Goal: Task Accomplishment & Management: Complete application form

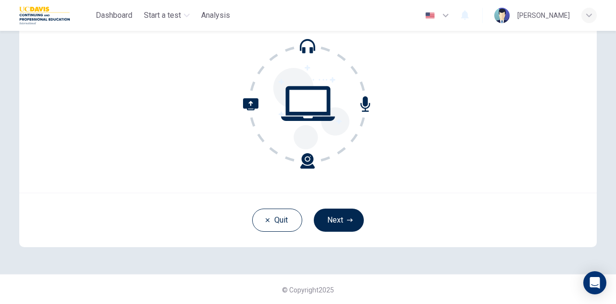
scroll to position [48, 0]
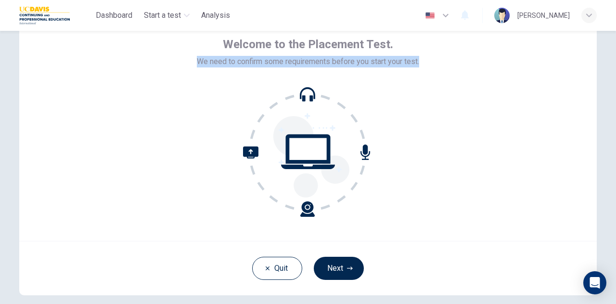
drag, startPoint x: 195, startPoint y: 63, endPoint x: 436, endPoint y: 61, distance: 241.1
click at [436, 61] on div "Welcome to the Placement Test. We need to confirm some requirements before you …" at bounding box center [307, 125] width 577 height 231
copy span "We need to confirm some requirements before you start your test."
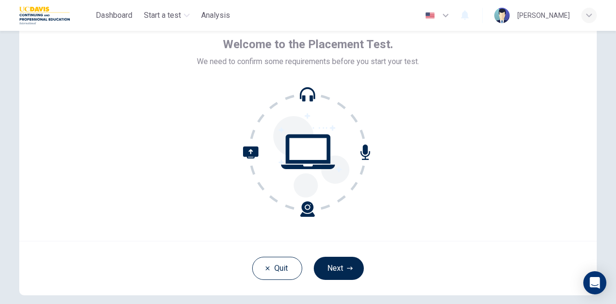
click at [539, 93] on div "Welcome to the Placement Test. We need to confirm some requirements before you …" at bounding box center [307, 125] width 577 height 231
click at [326, 272] on button "Next" at bounding box center [339, 267] width 50 height 23
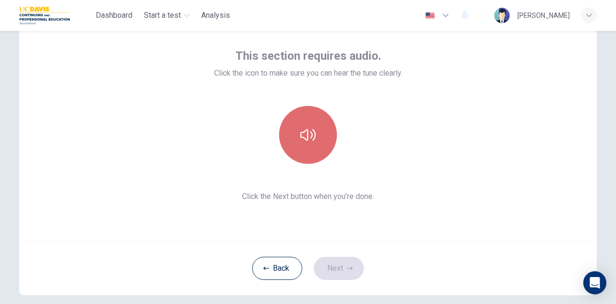
click at [314, 150] on button "button" at bounding box center [308, 135] width 58 height 58
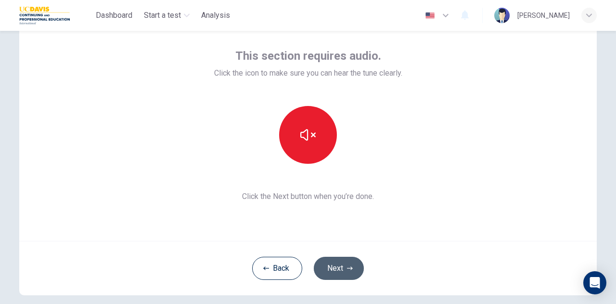
click at [337, 264] on button "Next" at bounding box center [339, 267] width 50 height 23
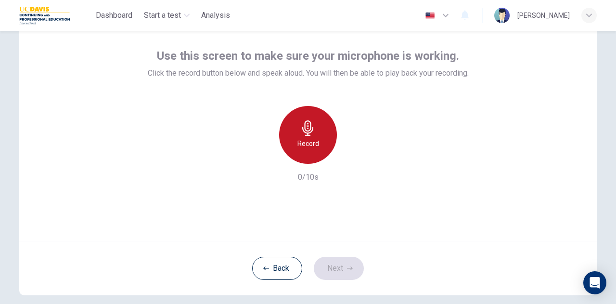
click at [306, 139] on h6 "Record" at bounding box center [308, 144] width 22 height 12
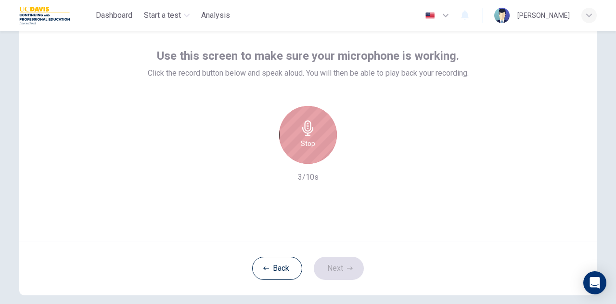
click at [307, 149] on h6 "Stop" at bounding box center [308, 144] width 14 height 12
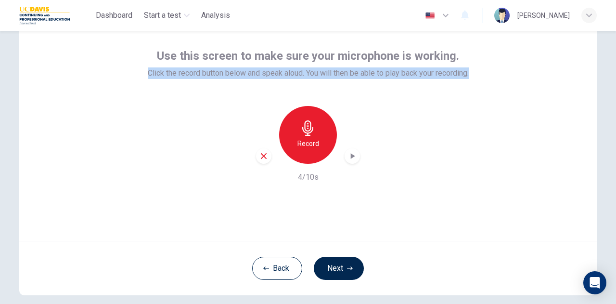
drag, startPoint x: 141, startPoint y: 73, endPoint x: 480, endPoint y: 86, distance: 339.0
click at [480, 86] on div "Use this screen to make sure your microphone is working. Click the record butto…" at bounding box center [307, 125] width 577 height 231
copy span "Click the record button below and speak aloud. You will then be able to play ba…"
click at [541, 86] on div "Use this screen to make sure your microphone is working. Click the record butto…" at bounding box center [307, 125] width 577 height 231
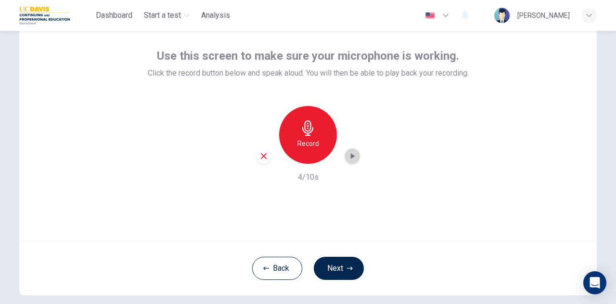
click at [353, 158] on icon "button" at bounding box center [352, 156] width 10 height 10
click at [335, 272] on button "Next" at bounding box center [339, 267] width 50 height 23
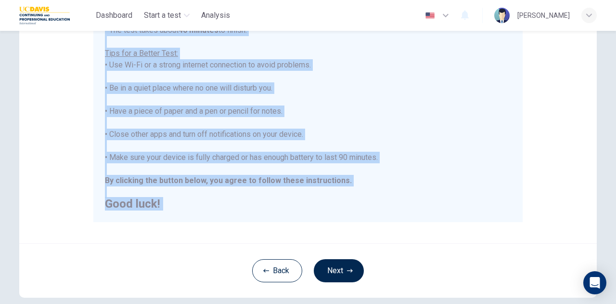
scroll to position [231, 0]
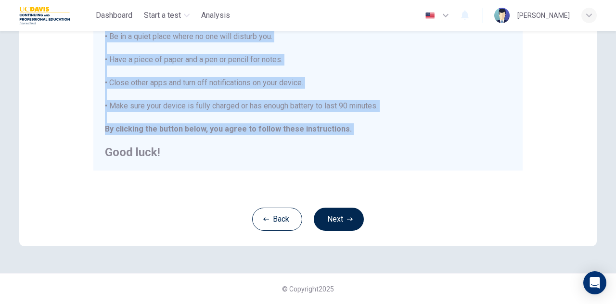
drag, startPoint x: 103, startPoint y: 89, endPoint x: 360, endPoint y: 137, distance: 261.3
click at [360, 137] on div "You are about to start a Placement Test . Before You Start the Test: • Once you…" at bounding box center [308, 25] width 406 height 266
copy div "You are about to start a Placement Test . Before You Start the Test: • Once you…"
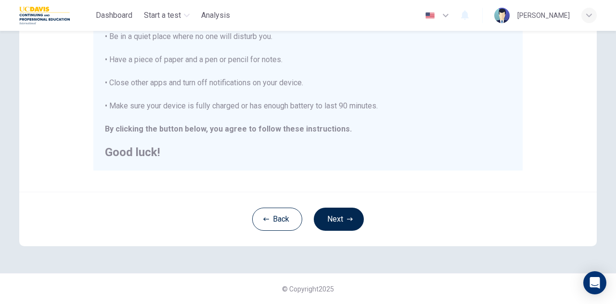
click at [524, 153] on div "Disclaimer: You are about to start a Placement Test . Before You Start the Test…" at bounding box center [307, 8] width 577 height 365
click at [344, 215] on button "Next" at bounding box center [339, 218] width 50 height 23
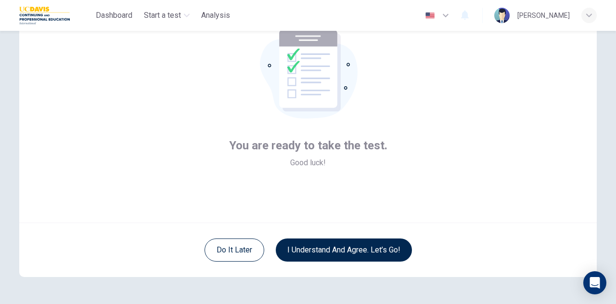
scroll to position [97, 0]
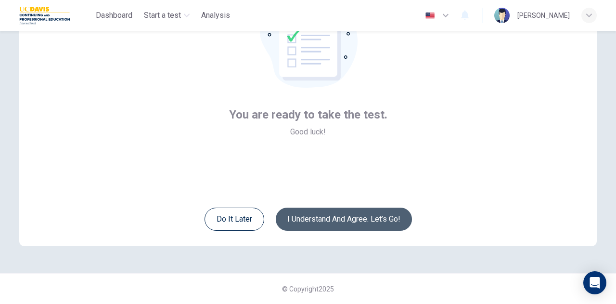
click at [375, 220] on button "I understand and agree. Let’s go!" at bounding box center [344, 218] width 136 height 23
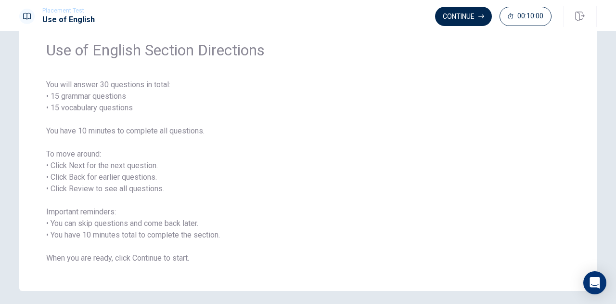
scroll to position [48, 0]
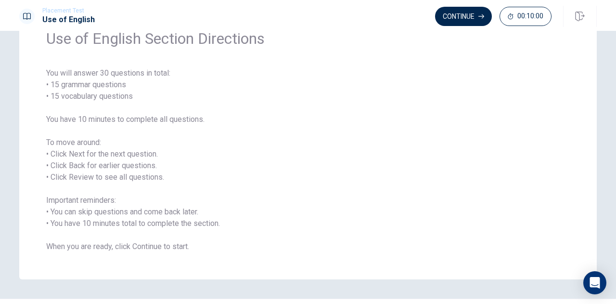
drag, startPoint x: 44, startPoint y: 71, endPoint x: 188, endPoint y: 229, distance: 213.5
click at [188, 229] on span "You will answer 30 questions in total: • 15 grammar questions • 15 vocabulary q…" at bounding box center [307, 159] width 523 height 185
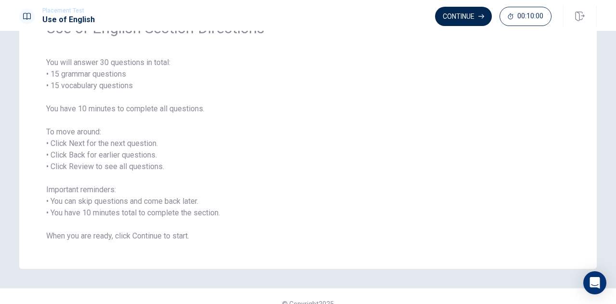
scroll to position [74, 0]
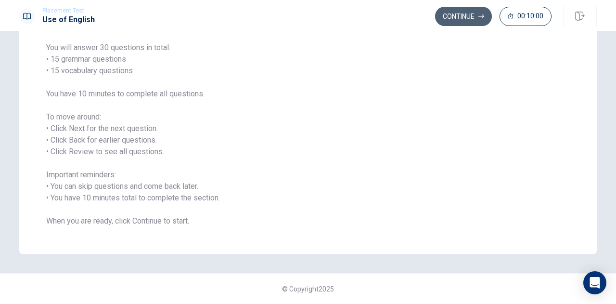
click at [470, 20] on button "Continue" at bounding box center [463, 16] width 57 height 19
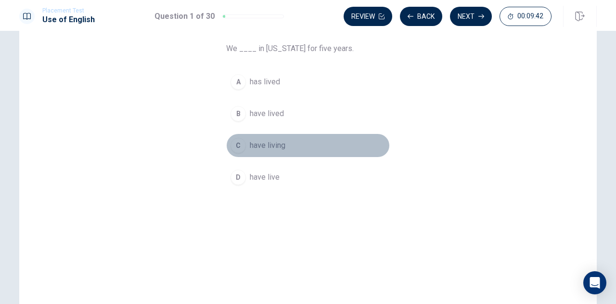
click at [254, 147] on span "have living" at bounding box center [268, 146] width 36 height 12
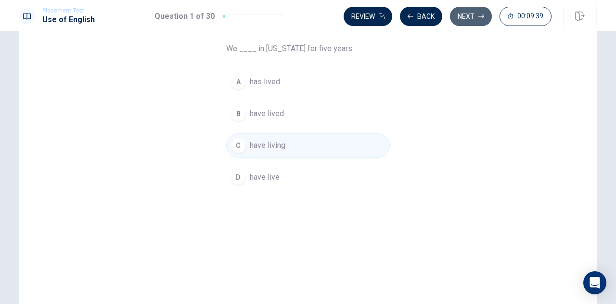
click at [472, 19] on button "Next" at bounding box center [471, 16] width 42 height 19
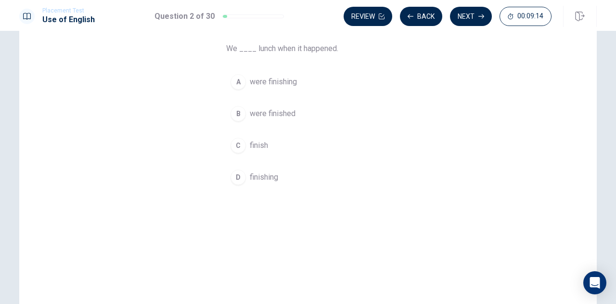
click at [280, 115] on span "were finished" at bounding box center [273, 114] width 46 height 12
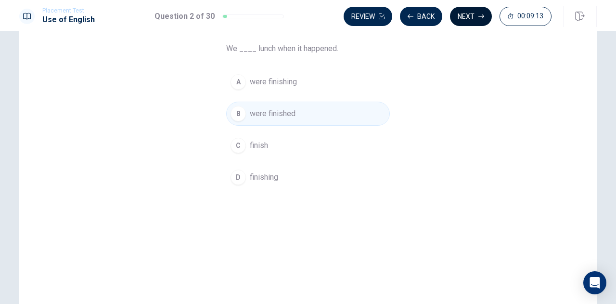
click at [466, 19] on button "Next" at bounding box center [471, 16] width 42 height 19
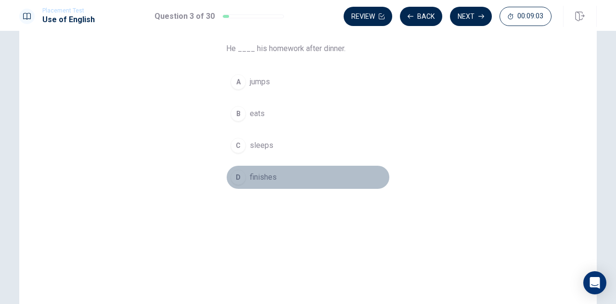
click at [235, 175] on div "D" at bounding box center [237, 176] width 15 height 15
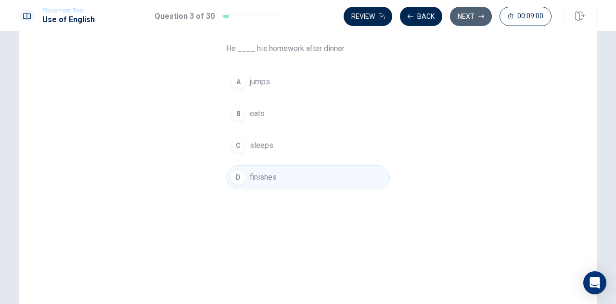
click at [457, 13] on button "Next" at bounding box center [471, 16] width 42 height 19
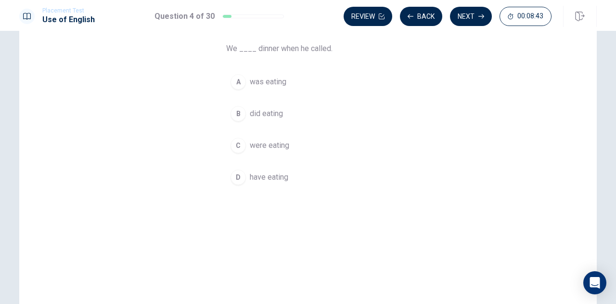
click at [276, 179] on span "have eating" at bounding box center [269, 177] width 38 height 12
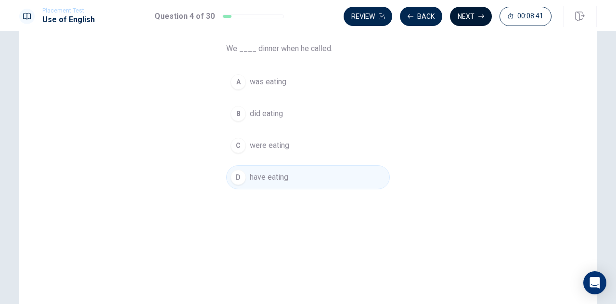
click at [470, 20] on button "Next" at bounding box center [471, 16] width 42 height 19
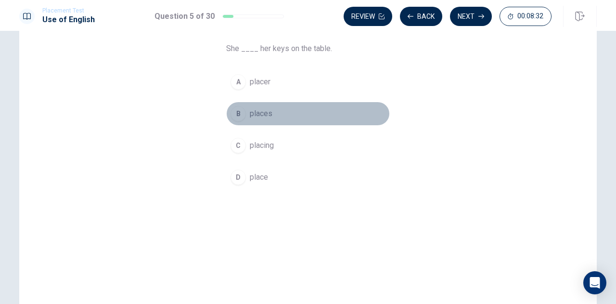
click at [265, 115] on span "places" at bounding box center [261, 114] width 23 height 12
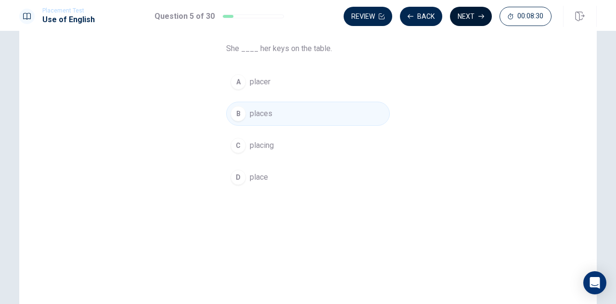
click at [472, 18] on button "Next" at bounding box center [471, 16] width 42 height 19
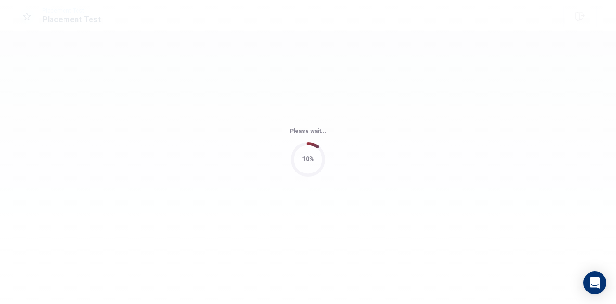
scroll to position [0, 0]
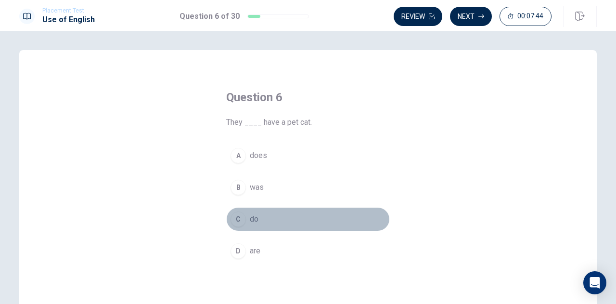
click at [236, 220] on div "C" at bounding box center [237, 218] width 15 height 15
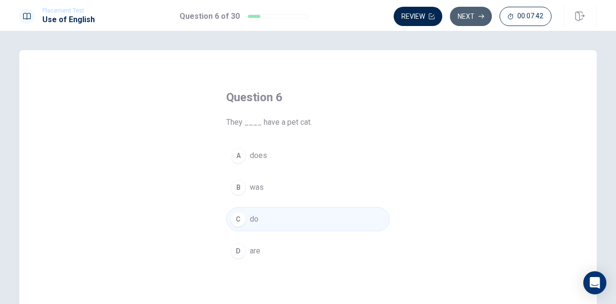
click at [464, 11] on button "Next" at bounding box center [471, 16] width 42 height 19
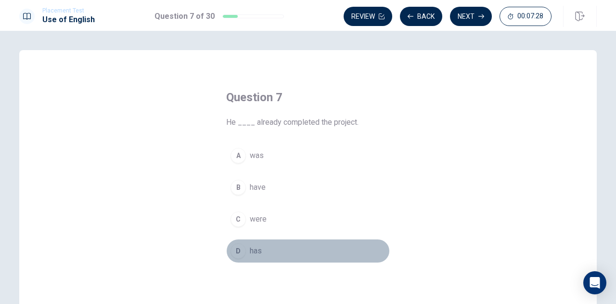
click at [250, 250] on span "has" at bounding box center [256, 251] width 12 height 12
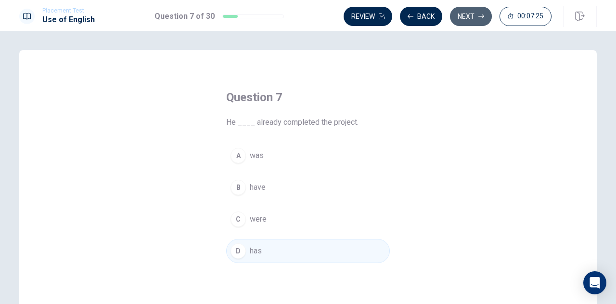
click at [463, 17] on button "Next" at bounding box center [471, 16] width 42 height 19
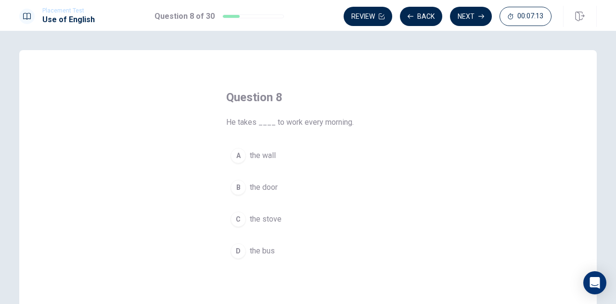
click at [243, 253] on button "D the bus" at bounding box center [308, 251] width 164 height 24
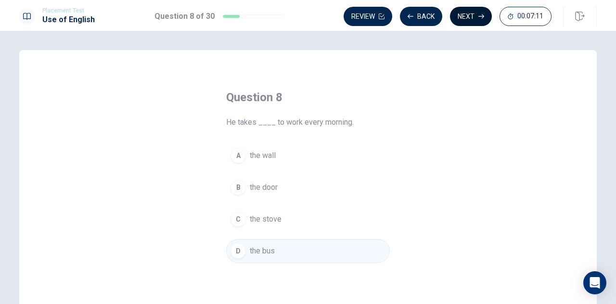
click at [474, 21] on button "Next" at bounding box center [471, 16] width 42 height 19
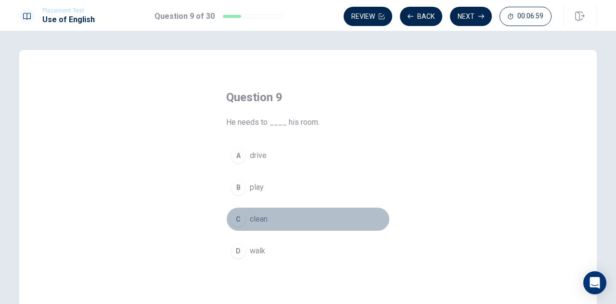
click at [255, 221] on span "clean" at bounding box center [259, 219] width 18 height 12
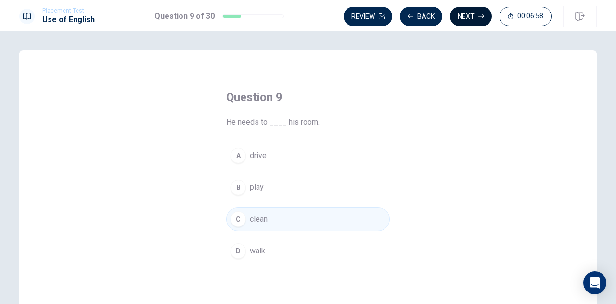
click at [470, 10] on button "Next" at bounding box center [471, 16] width 42 height 19
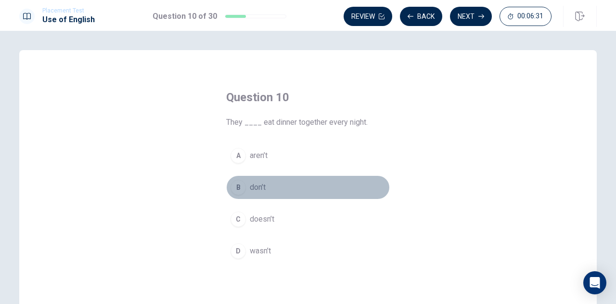
click at [279, 188] on button "B don’t" at bounding box center [308, 187] width 164 height 24
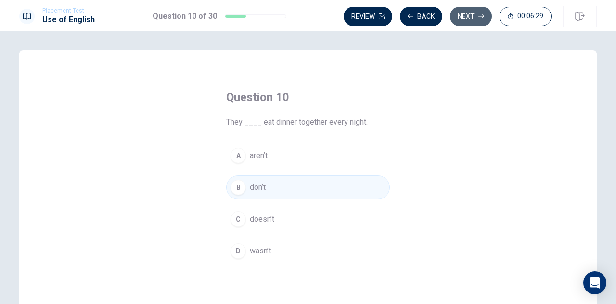
click at [471, 18] on button "Next" at bounding box center [471, 16] width 42 height 19
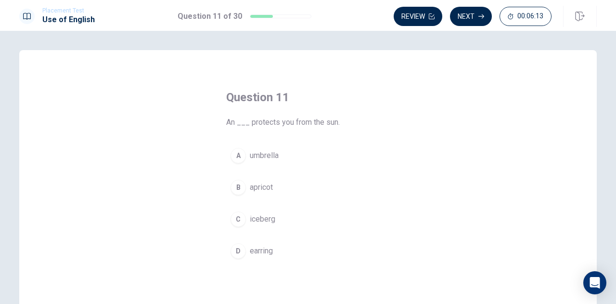
click at [265, 160] on span "umbrella" at bounding box center [264, 156] width 29 height 12
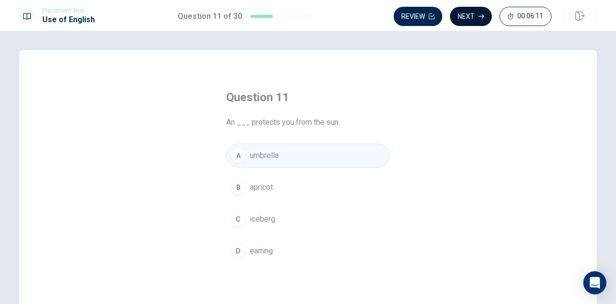
click at [471, 15] on button "Next" at bounding box center [471, 16] width 42 height 19
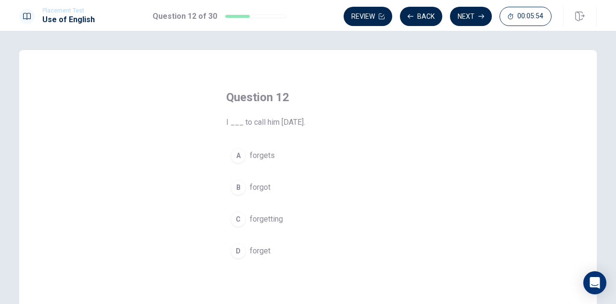
click at [266, 192] on span "forgot" at bounding box center [260, 187] width 21 height 12
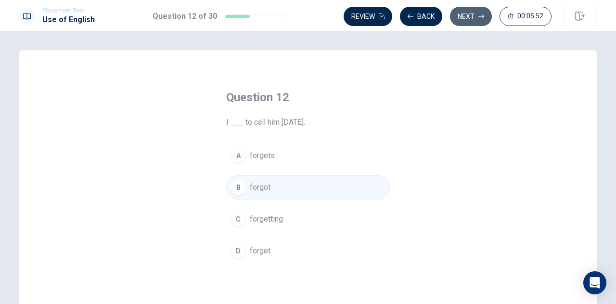
click at [459, 16] on button "Next" at bounding box center [471, 16] width 42 height 19
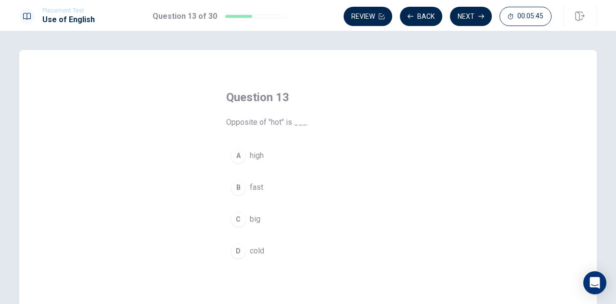
click at [253, 250] on span "cold" at bounding box center [257, 251] width 14 height 12
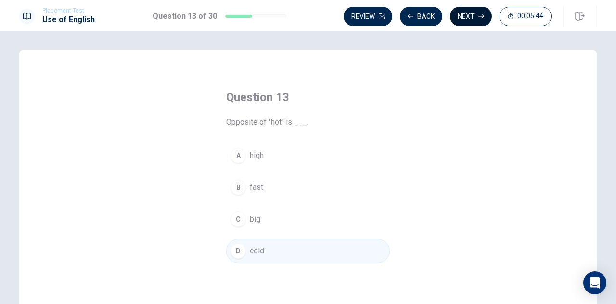
click at [477, 14] on button "Next" at bounding box center [471, 16] width 42 height 19
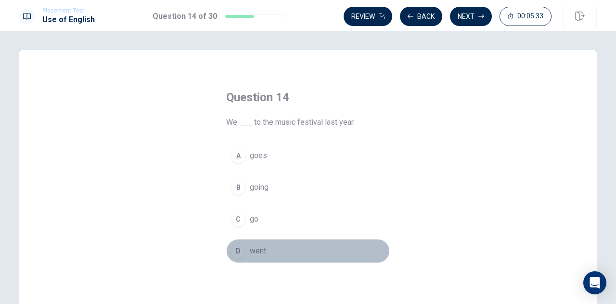
click at [257, 245] on span "went" at bounding box center [258, 251] width 16 height 12
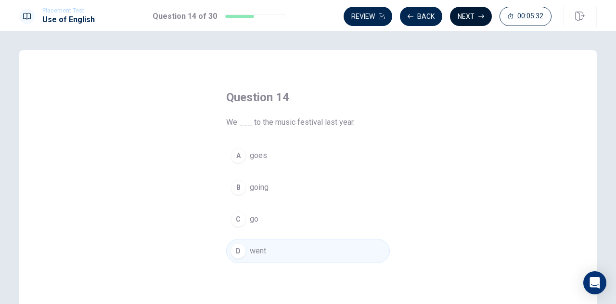
click at [475, 12] on button "Next" at bounding box center [471, 16] width 42 height 19
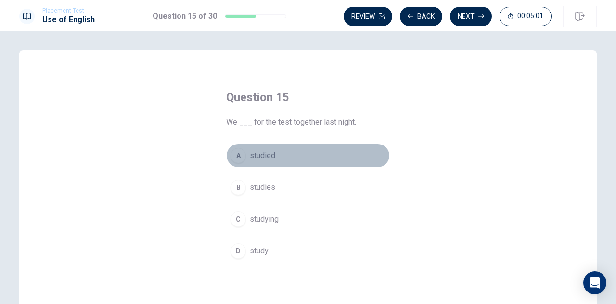
click at [269, 158] on span "studied" at bounding box center [262, 156] width 25 height 12
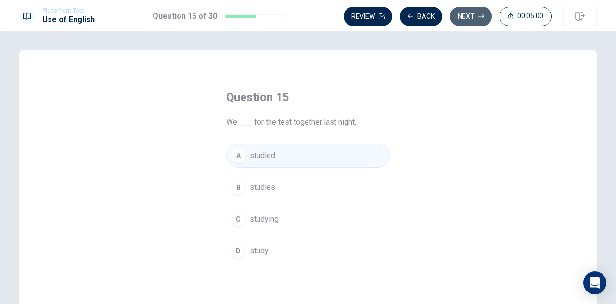
click at [472, 13] on button "Next" at bounding box center [471, 16] width 42 height 19
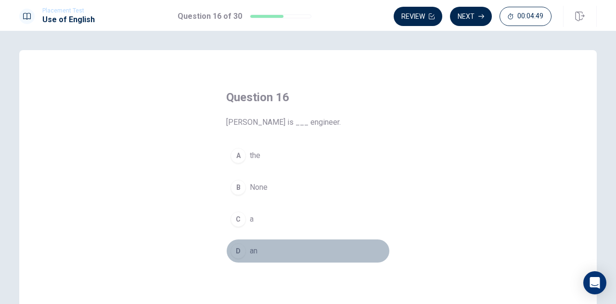
click at [260, 254] on button "D an" at bounding box center [308, 251] width 164 height 24
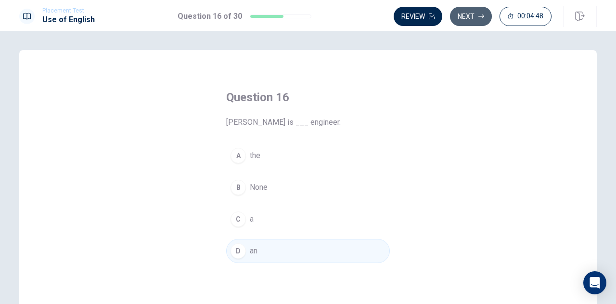
click at [476, 18] on button "Next" at bounding box center [471, 16] width 42 height 19
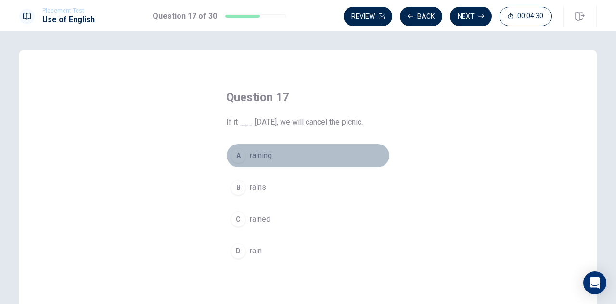
click at [265, 159] on span "raining" at bounding box center [261, 156] width 22 height 12
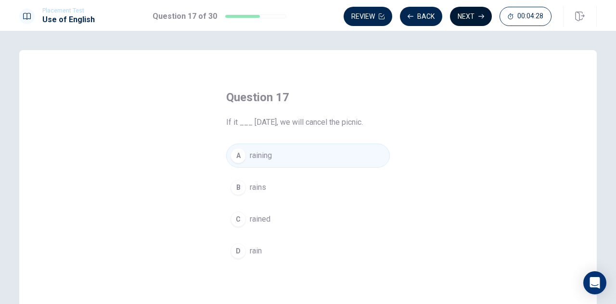
click at [468, 16] on button "Next" at bounding box center [471, 16] width 42 height 19
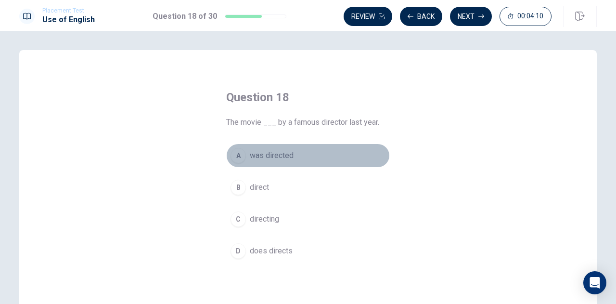
click at [275, 157] on span "was directed" at bounding box center [272, 156] width 44 height 12
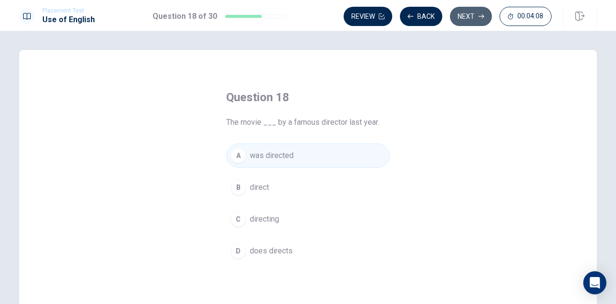
click at [468, 15] on button "Next" at bounding box center [471, 16] width 42 height 19
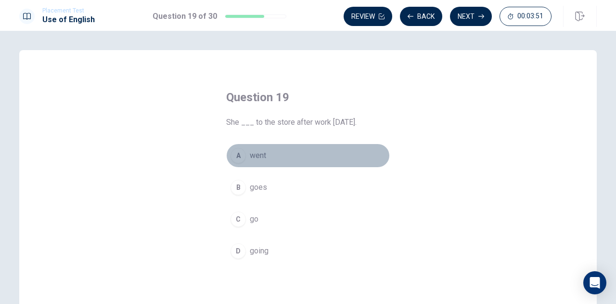
click at [273, 158] on button "A went" at bounding box center [308, 155] width 164 height 24
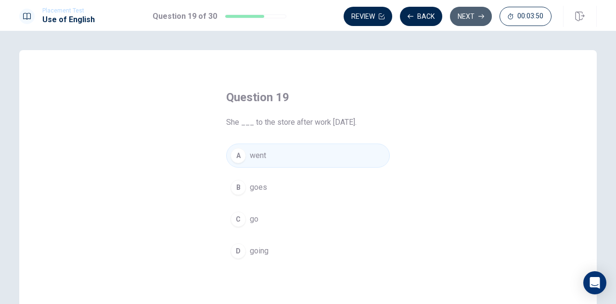
click at [471, 15] on button "Next" at bounding box center [471, 16] width 42 height 19
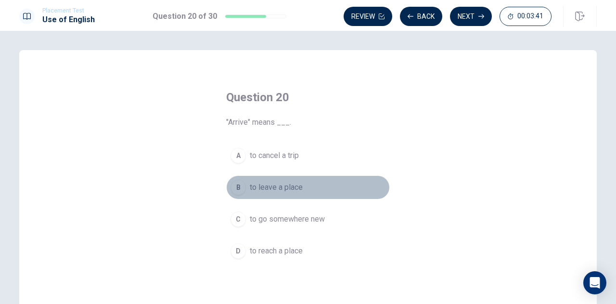
click at [300, 189] on button "B to leave a place" at bounding box center [308, 187] width 164 height 24
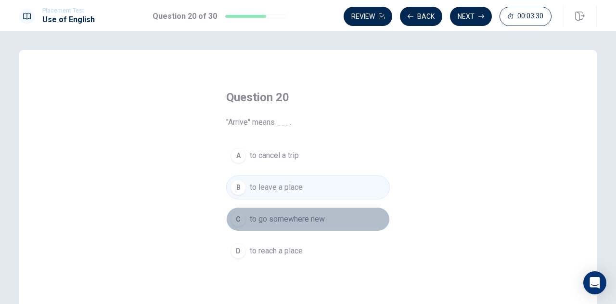
click at [300, 219] on span "to go somewhere new" at bounding box center [287, 219] width 75 height 12
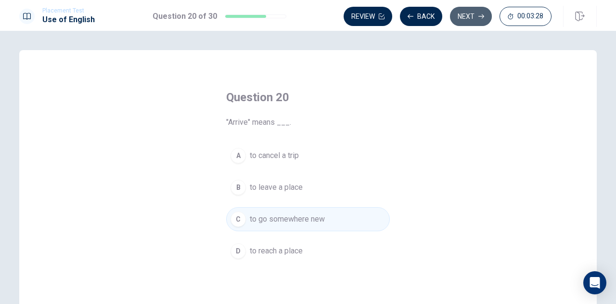
click at [472, 11] on button "Next" at bounding box center [471, 16] width 42 height 19
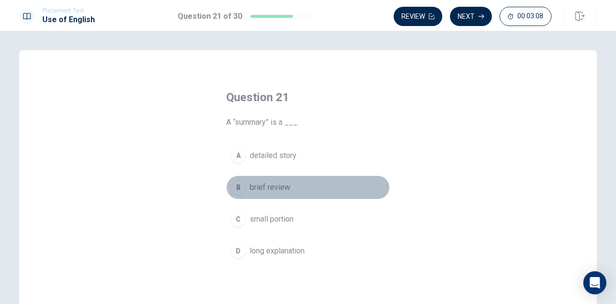
click at [282, 186] on span "brief review" at bounding box center [270, 187] width 40 height 12
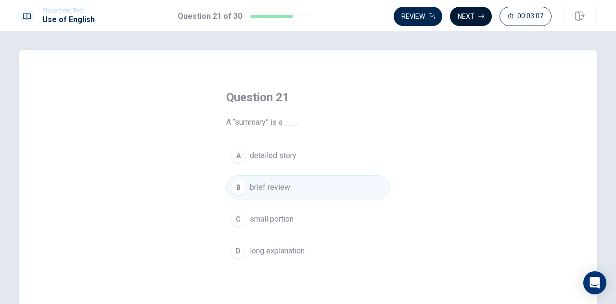
click at [472, 13] on button "Next" at bounding box center [471, 16] width 42 height 19
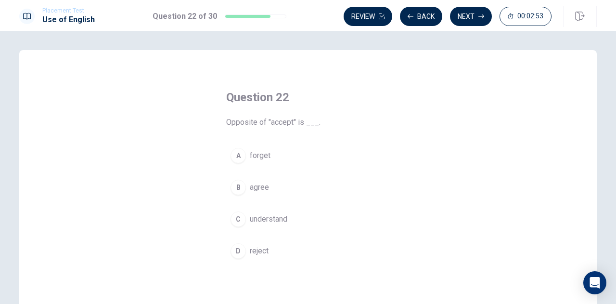
click at [273, 250] on button "D reject" at bounding box center [308, 251] width 164 height 24
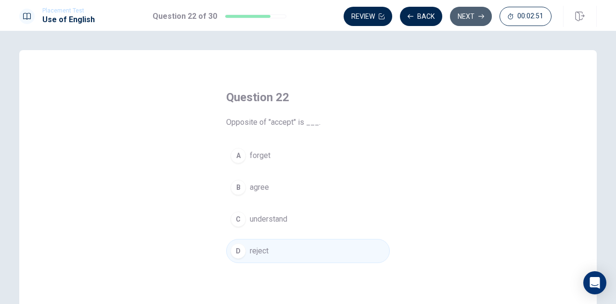
click at [465, 16] on button "Next" at bounding box center [471, 16] width 42 height 19
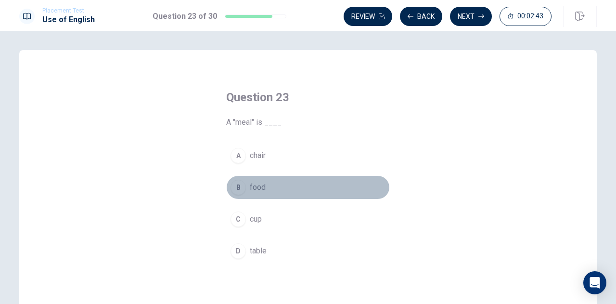
click at [260, 191] on span "food" at bounding box center [258, 187] width 16 height 12
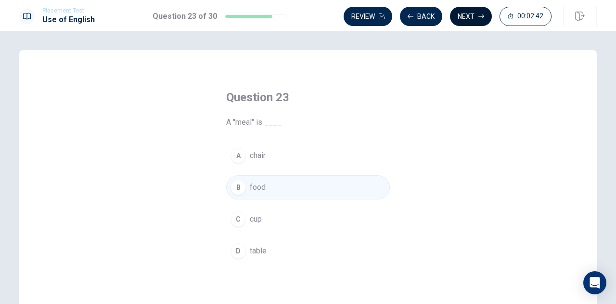
click at [467, 13] on button "Next" at bounding box center [471, 16] width 42 height 19
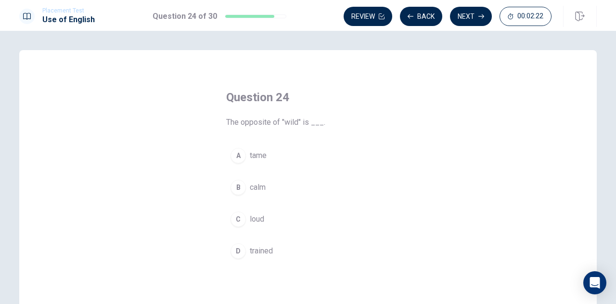
click at [262, 219] on span "loud" at bounding box center [257, 219] width 14 height 12
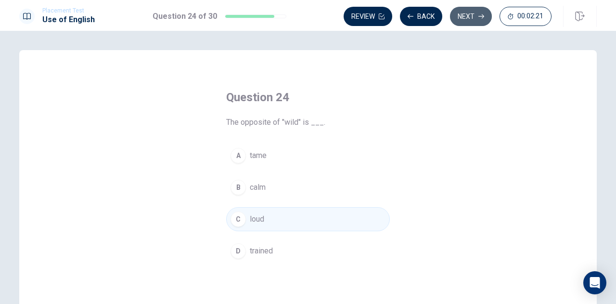
click at [464, 15] on button "Next" at bounding box center [471, 16] width 42 height 19
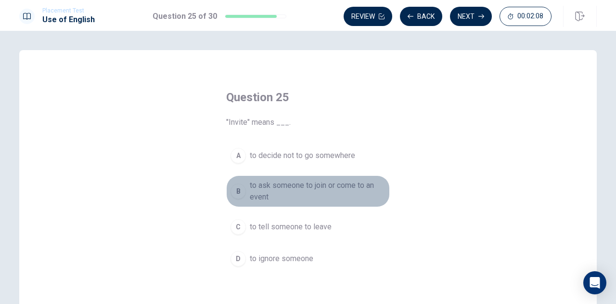
click at [360, 193] on span "to ask someone to join or come to an event" at bounding box center [318, 190] width 136 height 23
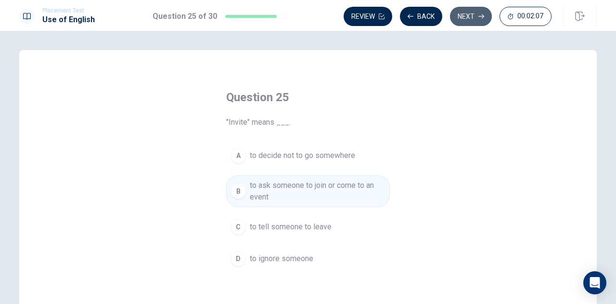
click at [468, 16] on button "Next" at bounding box center [471, 16] width 42 height 19
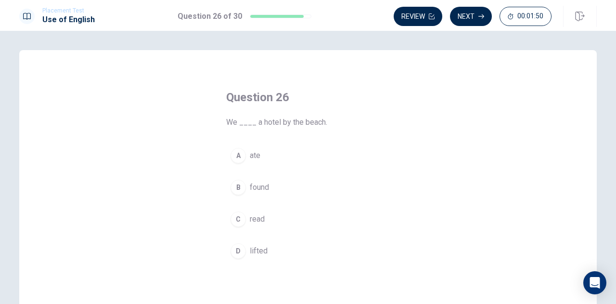
click at [262, 187] on span "found" at bounding box center [259, 187] width 19 height 12
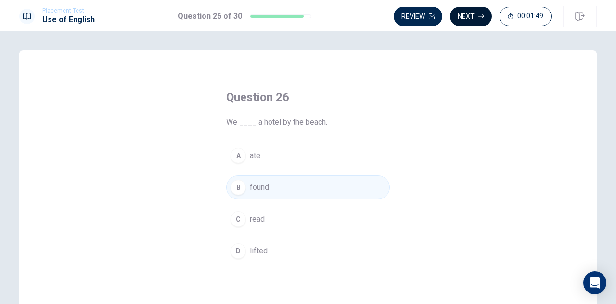
click at [471, 13] on button "Next" at bounding box center [471, 16] width 42 height 19
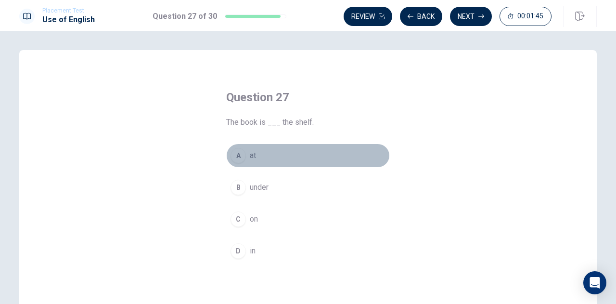
click at [254, 158] on span "at" at bounding box center [253, 156] width 6 height 12
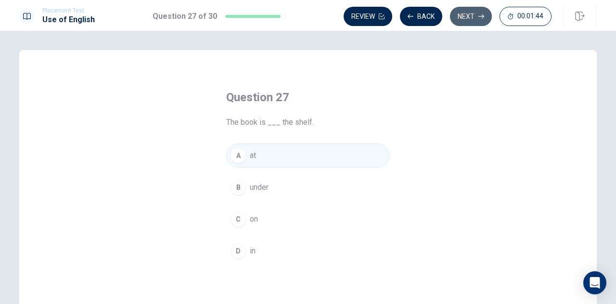
click at [473, 13] on button "Next" at bounding box center [471, 16] width 42 height 19
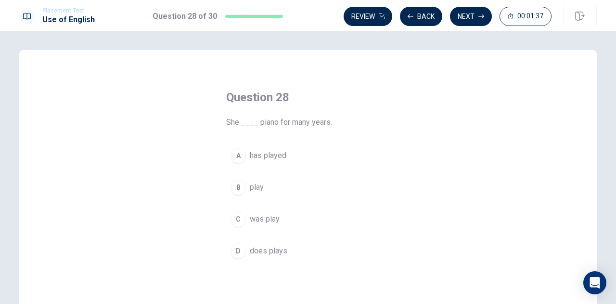
click at [276, 156] on span "has played" at bounding box center [268, 156] width 37 height 12
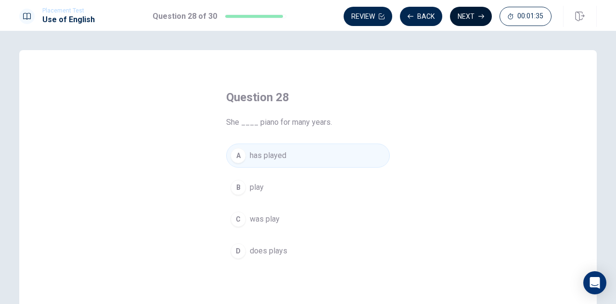
click at [466, 19] on button "Next" at bounding box center [471, 16] width 42 height 19
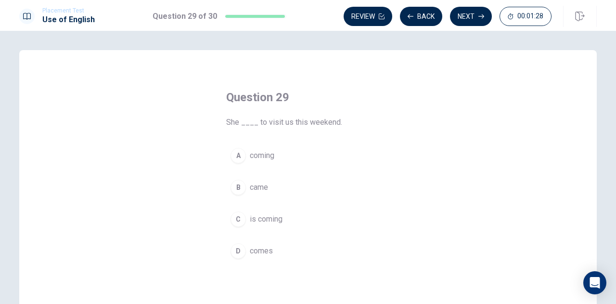
click at [274, 220] on span "is coming" at bounding box center [266, 219] width 33 height 12
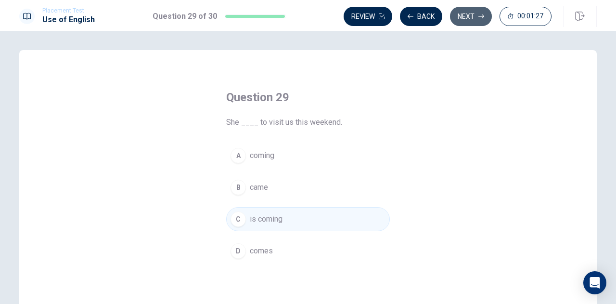
click at [466, 17] on button "Next" at bounding box center [471, 16] width 42 height 19
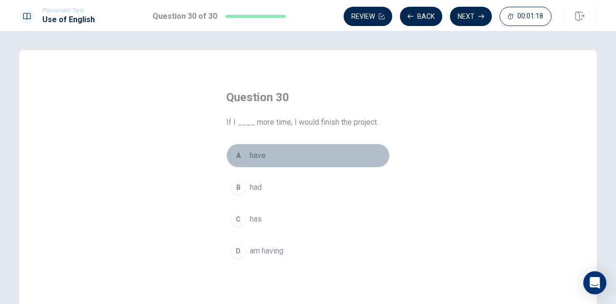
click at [254, 157] on span "have" at bounding box center [258, 156] width 16 height 12
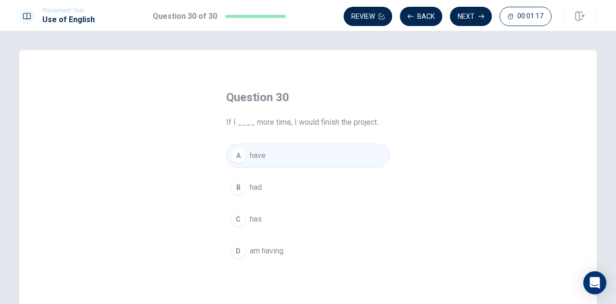
click at [255, 190] on span "had" at bounding box center [256, 187] width 12 height 12
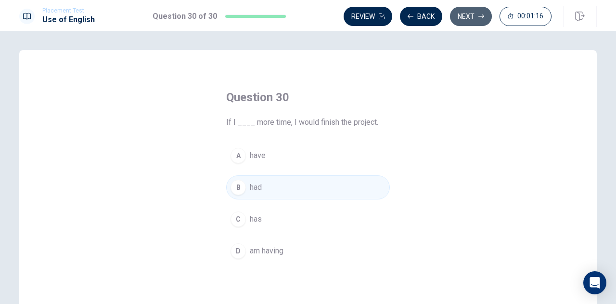
click at [471, 15] on button "Next" at bounding box center [471, 16] width 42 height 19
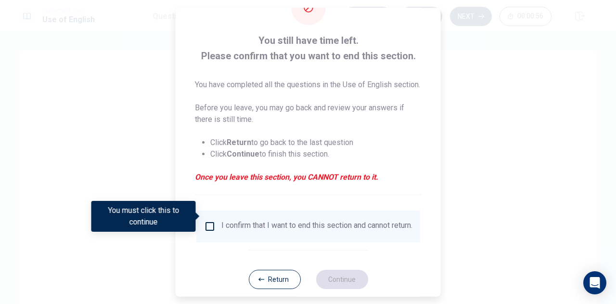
scroll to position [67, 0]
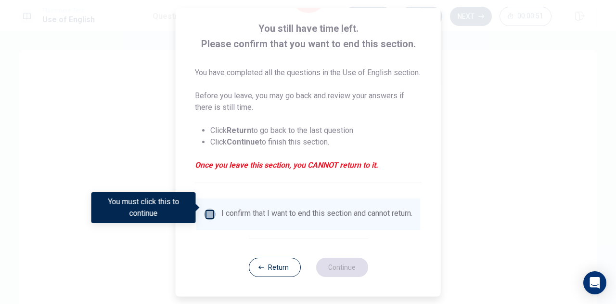
click at [211, 208] on input "You must click this to continue" at bounding box center [210, 214] width 12 height 12
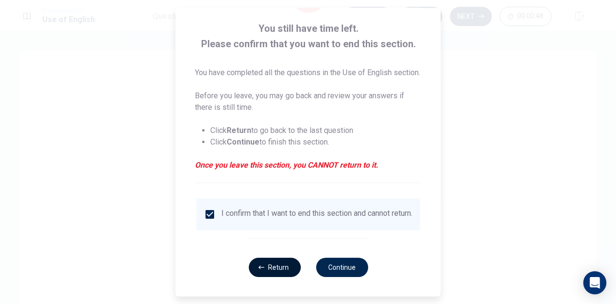
click at [269, 271] on button "Return" at bounding box center [274, 266] width 52 height 19
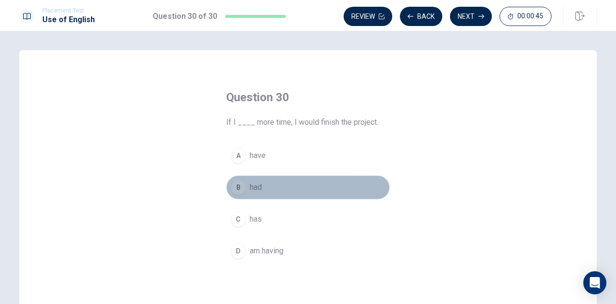
click at [283, 192] on button "B had" at bounding box center [308, 187] width 164 height 24
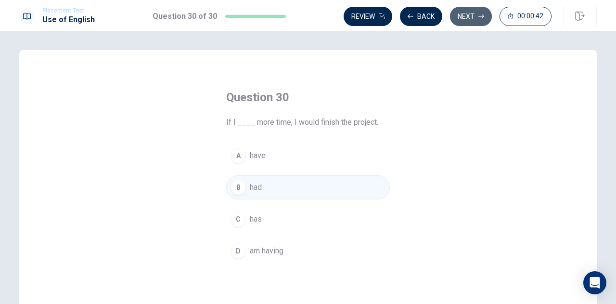
click at [462, 16] on button "Next" at bounding box center [471, 16] width 42 height 19
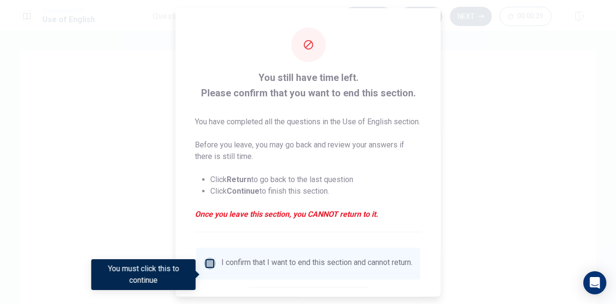
click at [210, 268] on input "You must click this to continue" at bounding box center [210, 263] width 12 height 12
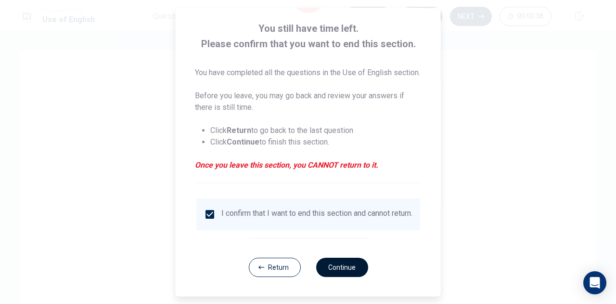
click at [350, 268] on button "Continue" at bounding box center [342, 266] width 52 height 19
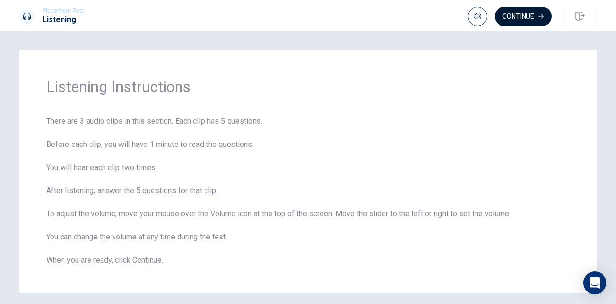
click at [520, 15] on button "Continue" at bounding box center [523, 16] width 57 height 19
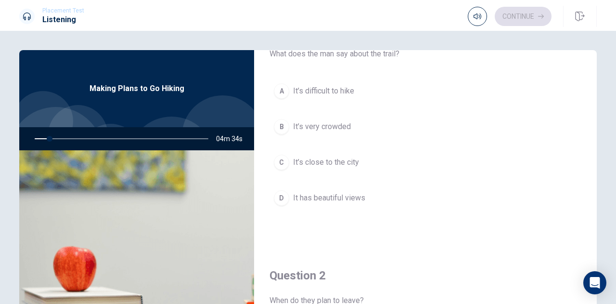
scroll to position [0, 0]
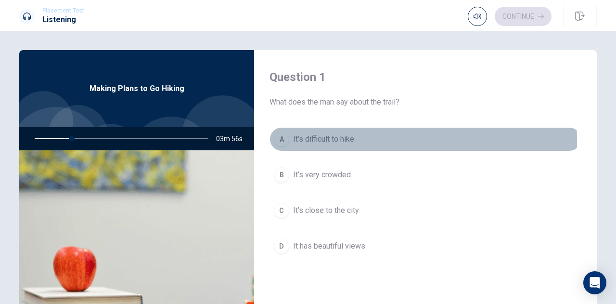
click at [279, 142] on div "A" at bounding box center [281, 138] width 15 height 15
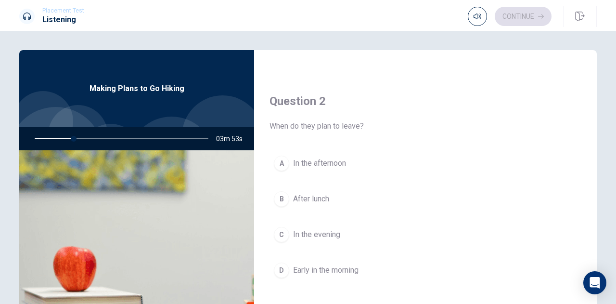
scroll to position [241, 0]
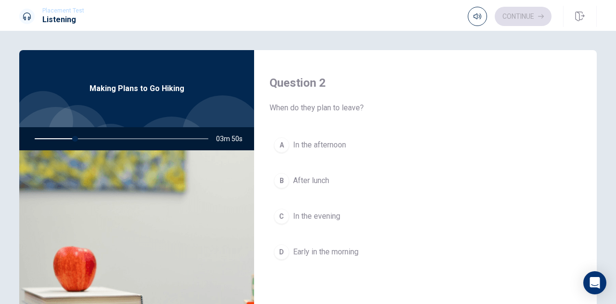
click at [278, 179] on div "B" at bounding box center [281, 180] width 15 height 15
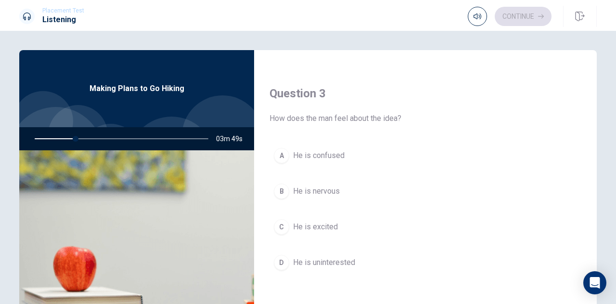
scroll to position [481, 0]
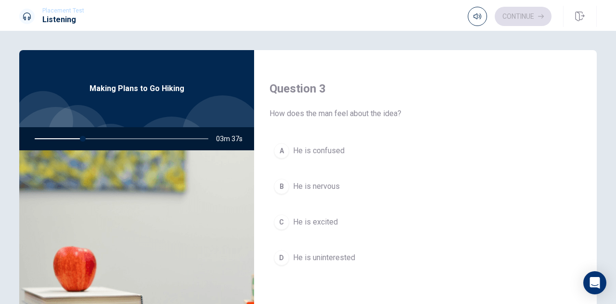
click at [126, 137] on div at bounding box center [119, 138] width 193 height 23
click at [140, 136] on div at bounding box center [119, 138] width 193 height 23
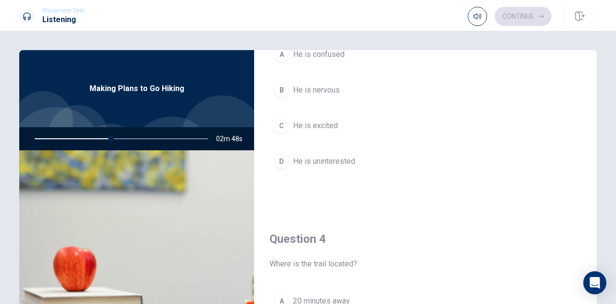
click at [334, 164] on span "He is uninterested" at bounding box center [324, 161] width 62 height 12
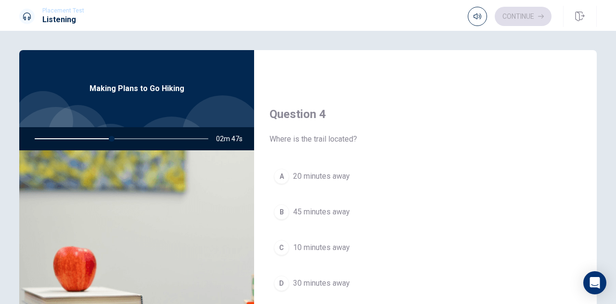
scroll to position [722, 0]
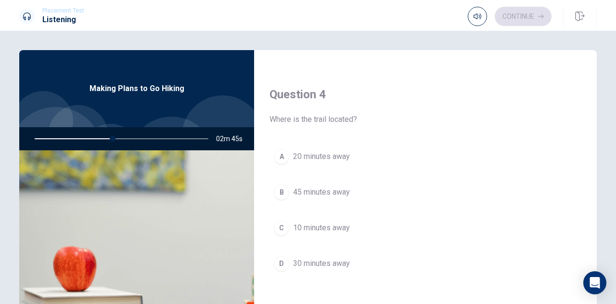
click at [176, 140] on div at bounding box center [119, 138] width 193 height 23
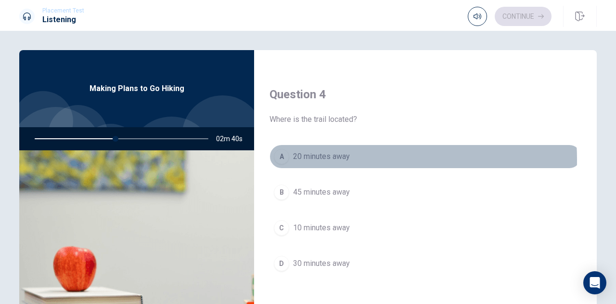
click at [342, 159] on span "20 minutes away" at bounding box center [321, 157] width 57 height 12
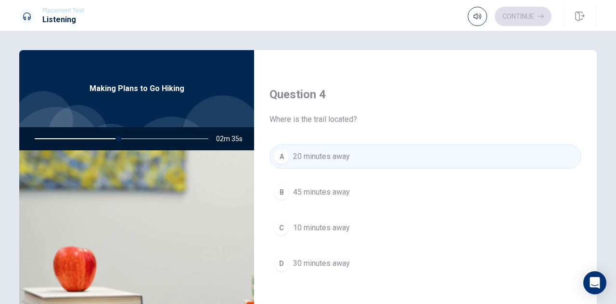
click at [189, 137] on div at bounding box center [119, 138] width 193 height 23
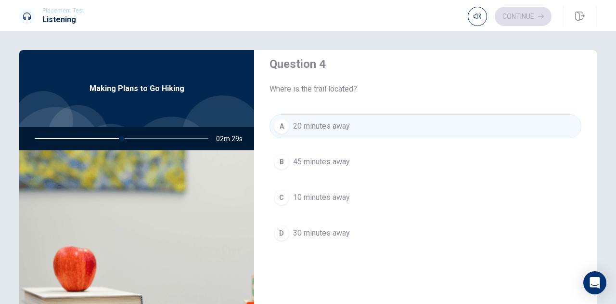
scroll to position [770, 0]
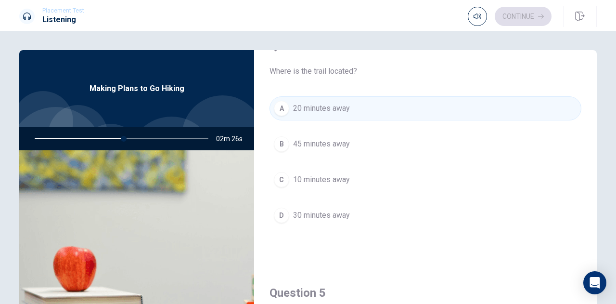
click at [185, 137] on div at bounding box center [119, 138] width 193 height 23
click at [171, 140] on div at bounding box center [119, 138] width 193 height 23
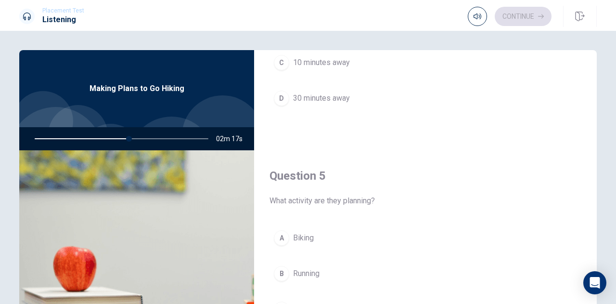
scroll to position [897, 0]
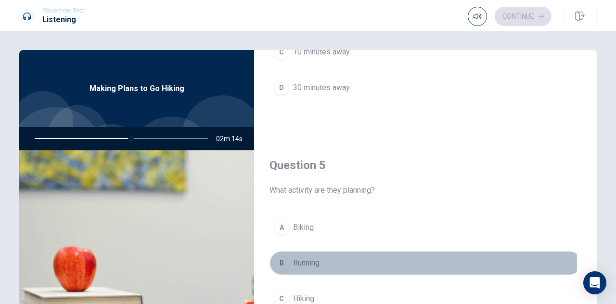
click at [301, 263] on span "Running" at bounding box center [306, 263] width 26 height 12
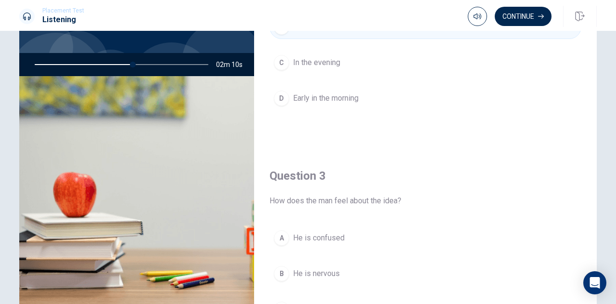
scroll to position [0, 0]
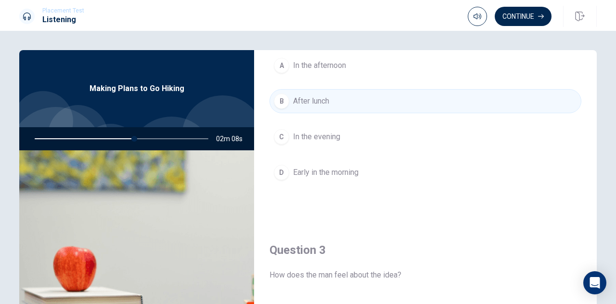
click at [53, 138] on div at bounding box center [119, 138] width 193 height 23
click at [146, 88] on span "Making Plans to Go Hiking" at bounding box center [136, 89] width 95 height 12
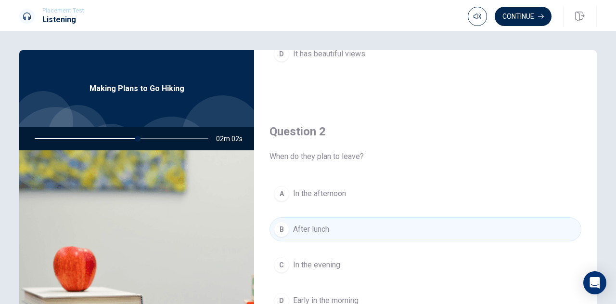
scroll to position [176, 0]
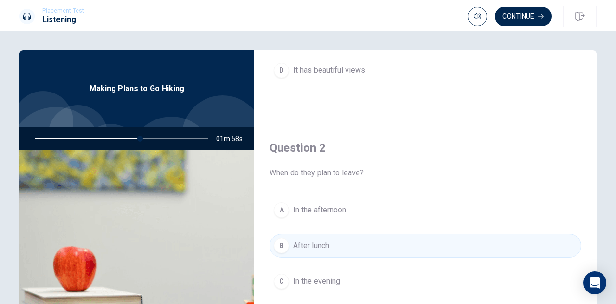
click at [174, 135] on div at bounding box center [119, 138] width 193 height 23
click at [88, 133] on div at bounding box center [119, 138] width 193 height 23
click at [52, 140] on div at bounding box center [119, 138] width 193 height 23
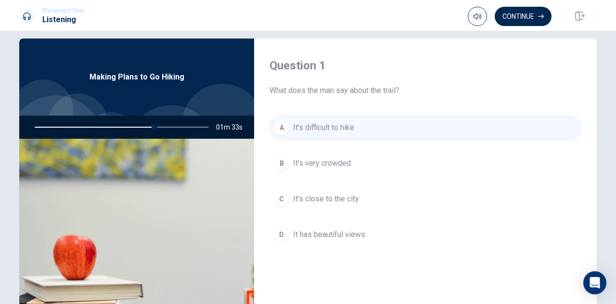
scroll to position [0, 0]
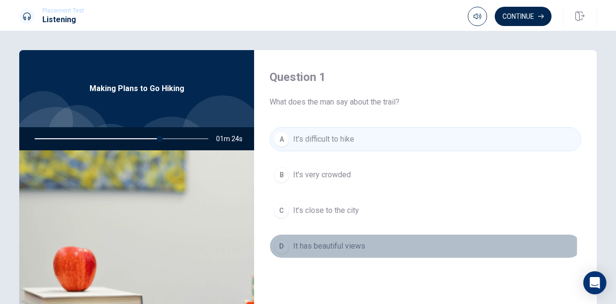
click at [309, 245] on span "It has beautiful views" at bounding box center [329, 246] width 72 height 12
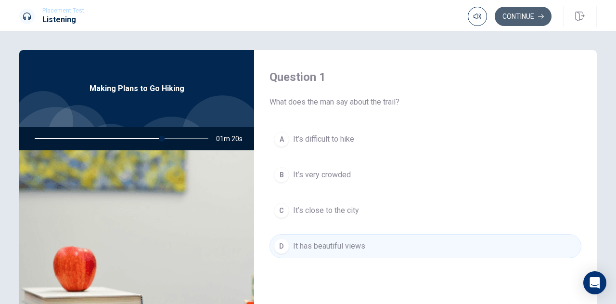
click at [520, 22] on button "Continue" at bounding box center [523, 16] width 57 height 19
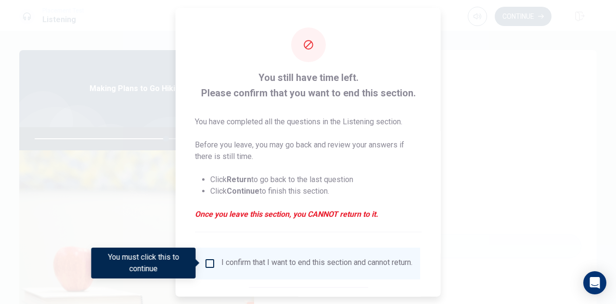
scroll to position [48, 0]
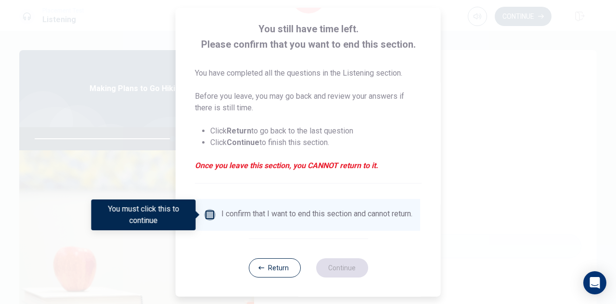
click at [207, 213] on input "You must click this to continue" at bounding box center [210, 215] width 12 height 12
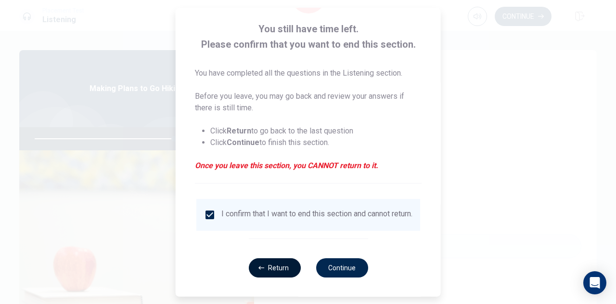
click at [264, 274] on button "Return" at bounding box center [274, 267] width 52 height 19
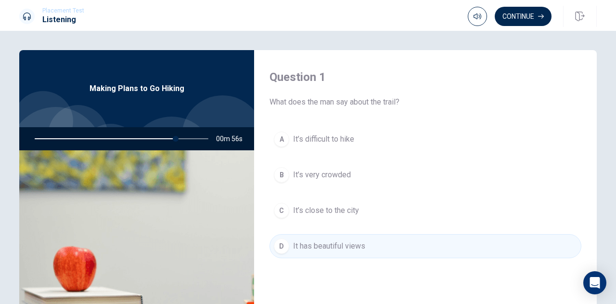
click at [150, 139] on div at bounding box center [119, 138] width 193 height 23
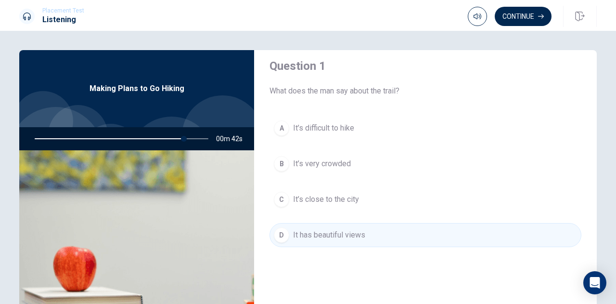
scroll to position [0, 0]
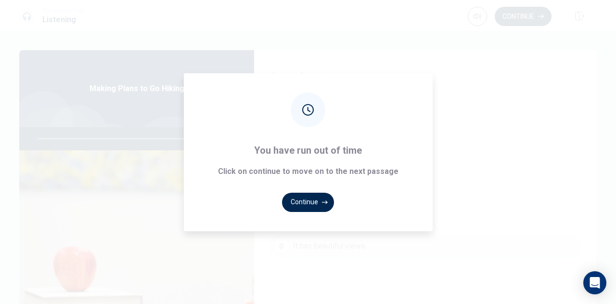
type input "0"
click at [316, 201] on button "Continue" at bounding box center [308, 201] width 52 height 19
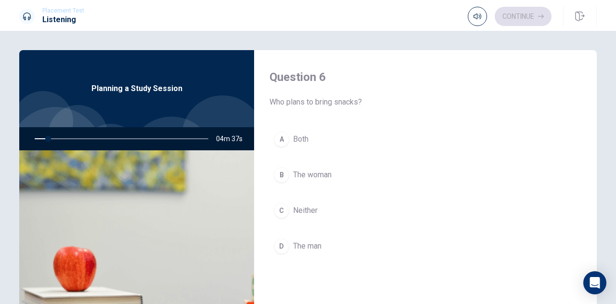
click at [180, 136] on div at bounding box center [119, 138] width 193 height 23
click at [167, 91] on span "Planning a Study Session" at bounding box center [136, 89] width 91 height 12
click at [160, 90] on span "Planning a Study Session" at bounding box center [136, 89] width 91 height 12
click at [169, 181] on img at bounding box center [136, 267] width 235 height 234
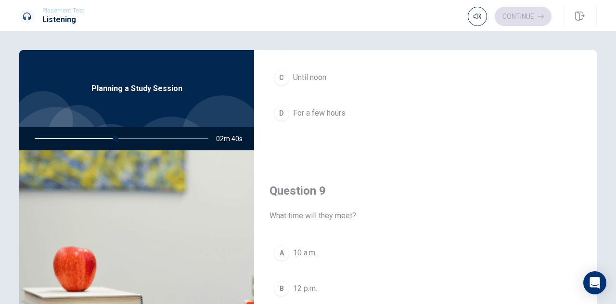
scroll to position [674, 0]
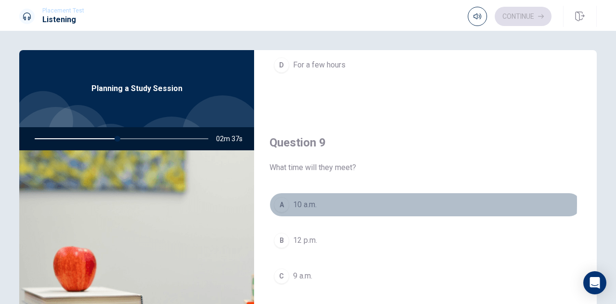
click at [310, 203] on span "10 a.m." at bounding box center [305, 205] width 24 height 12
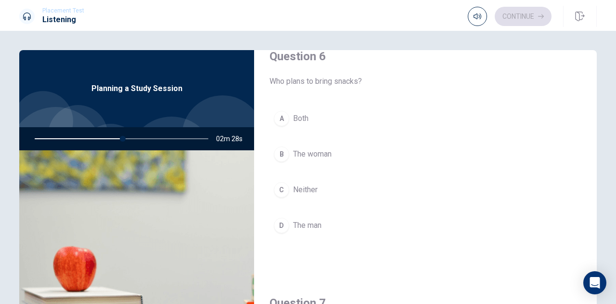
scroll to position [0, 0]
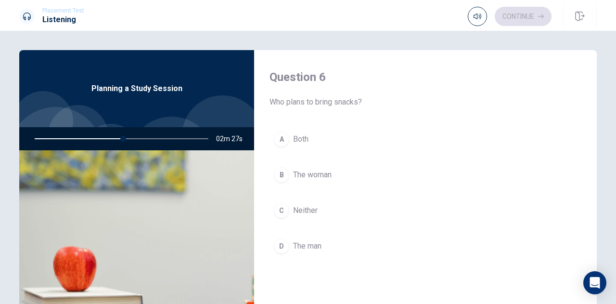
click at [280, 179] on div "B" at bounding box center [281, 174] width 15 height 15
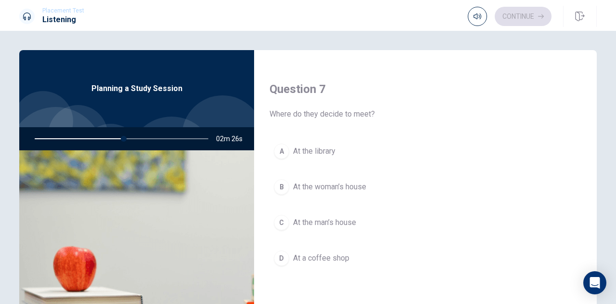
scroll to position [241, 0]
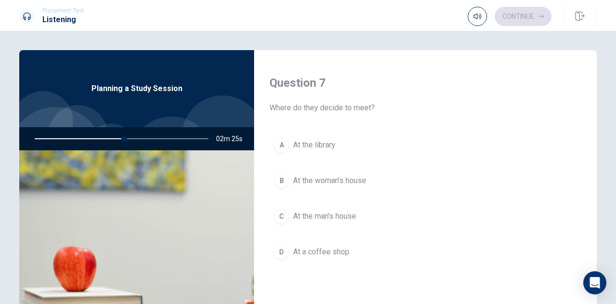
click at [311, 149] on span "At the library" at bounding box center [314, 145] width 42 height 12
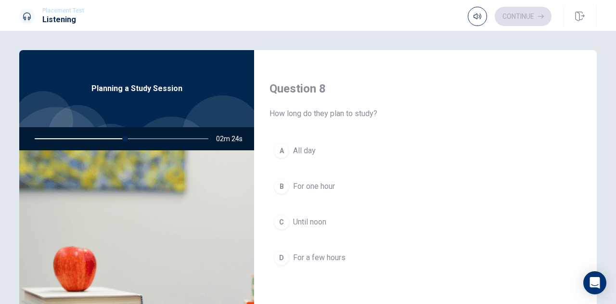
scroll to position [529, 0]
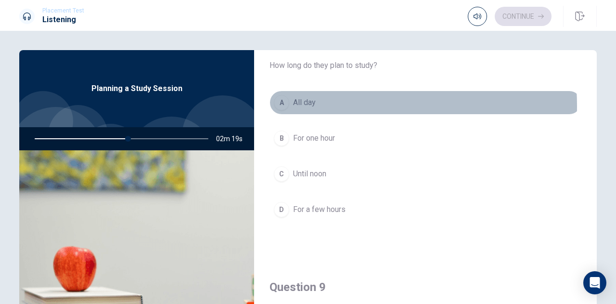
click at [311, 106] on span "All day" at bounding box center [304, 103] width 23 height 12
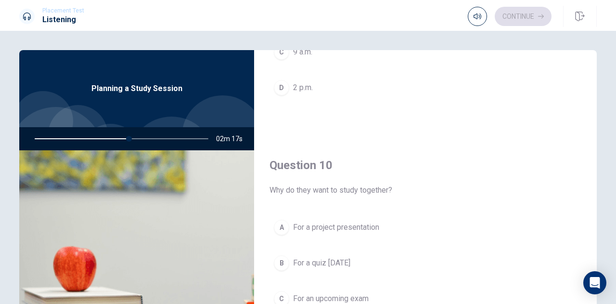
scroll to position [96, 0]
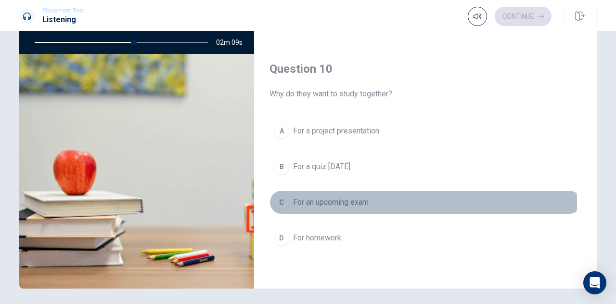
click at [357, 203] on span "For an upcoming exam" at bounding box center [331, 202] width 76 height 12
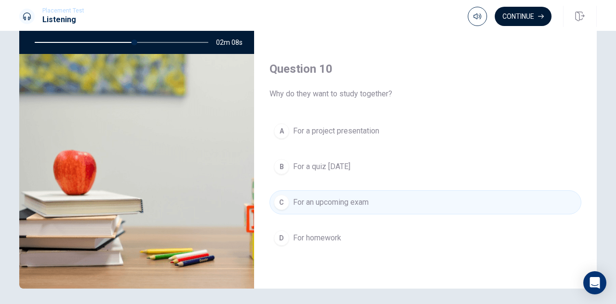
click at [508, 15] on button "Continue" at bounding box center [523, 16] width 57 height 19
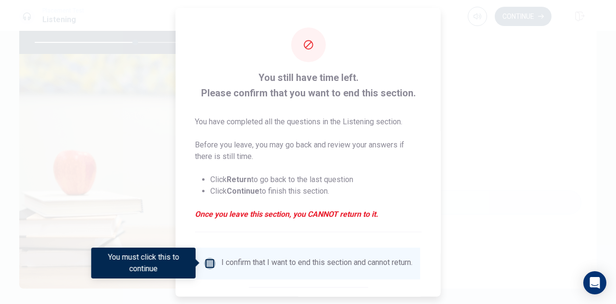
click at [208, 262] on input "You must click this to continue" at bounding box center [210, 263] width 12 height 12
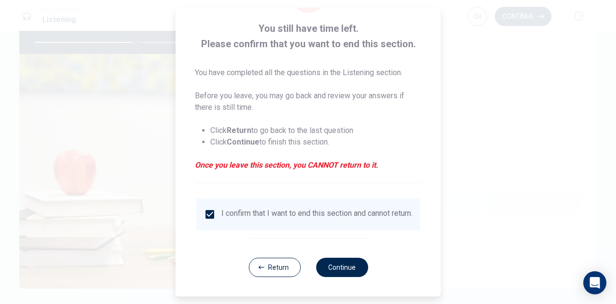
scroll to position [55, 0]
click at [334, 268] on button "Continue" at bounding box center [342, 266] width 52 height 19
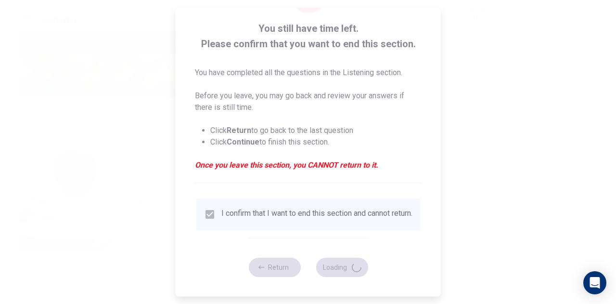
type input "59"
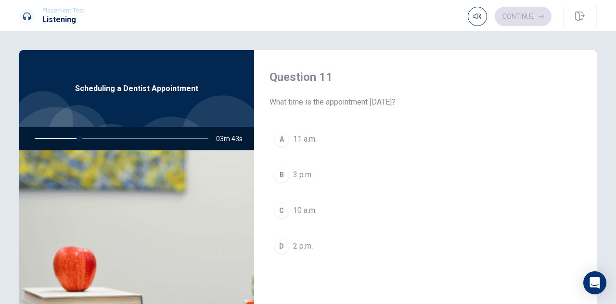
scroll to position [48, 0]
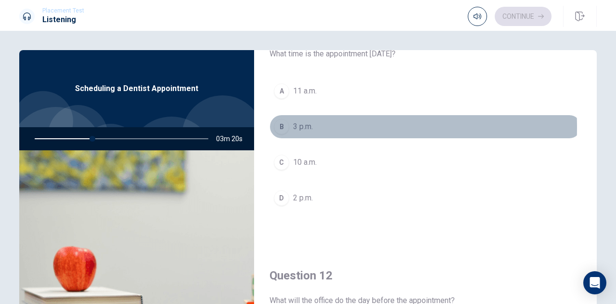
click at [309, 127] on span "3 p.m." at bounding box center [303, 127] width 20 height 12
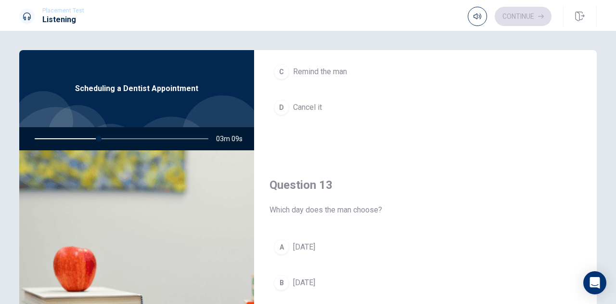
scroll to position [433, 0]
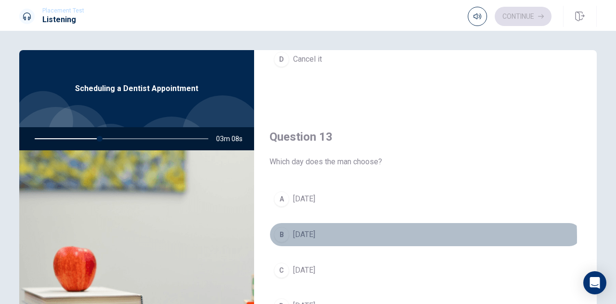
click at [335, 237] on button "B [DATE]" at bounding box center [425, 234] width 312 height 24
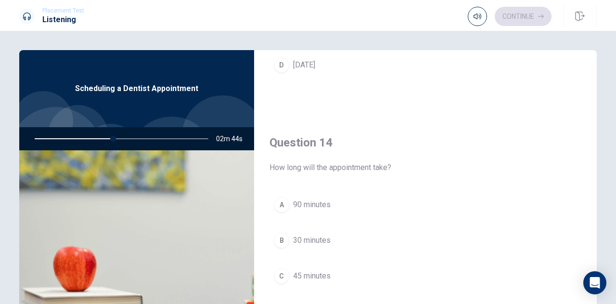
scroll to position [770, 0]
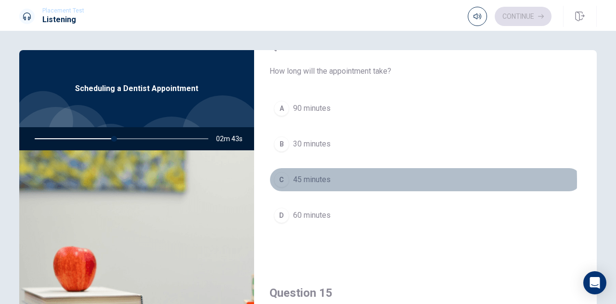
click at [322, 181] on span "45 minutes" at bounding box center [312, 180] width 38 height 12
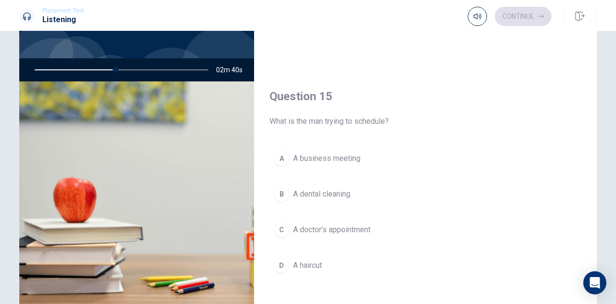
scroll to position [96, 0]
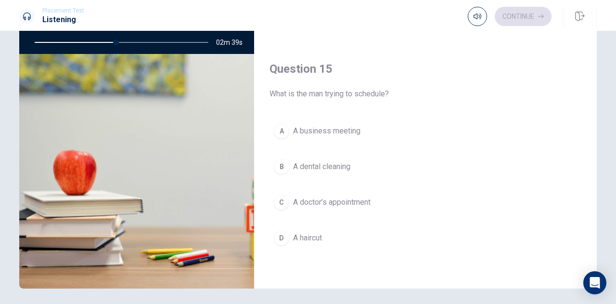
click at [349, 170] on span "A dental cleaning" at bounding box center [321, 167] width 57 height 12
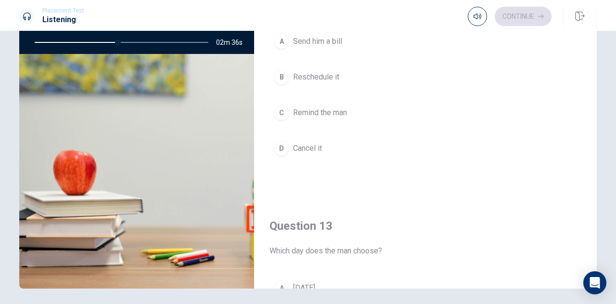
scroll to position [176, 0]
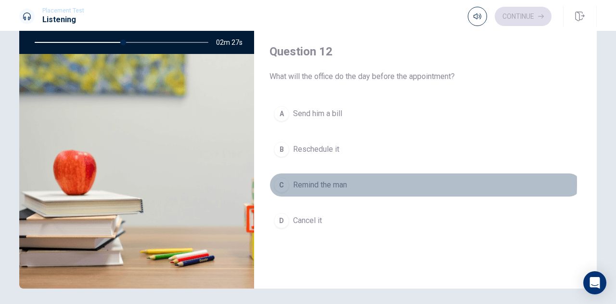
click at [340, 183] on span "Remind the man" at bounding box center [320, 185] width 54 height 12
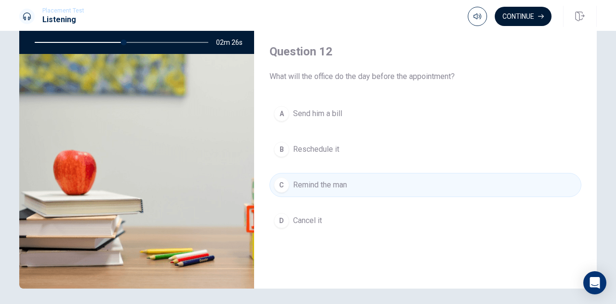
click at [499, 18] on button "Continue" at bounding box center [523, 16] width 57 height 19
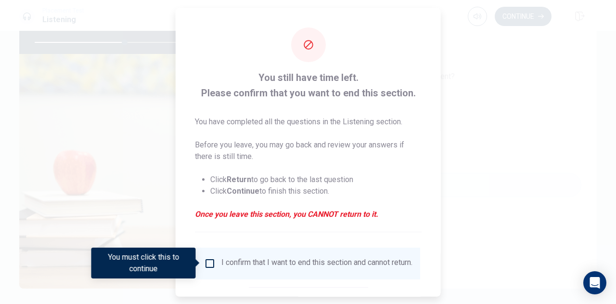
click at [206, 265] on input "You must click this to continue" at bounding box center [210, 263] width 12 height 12
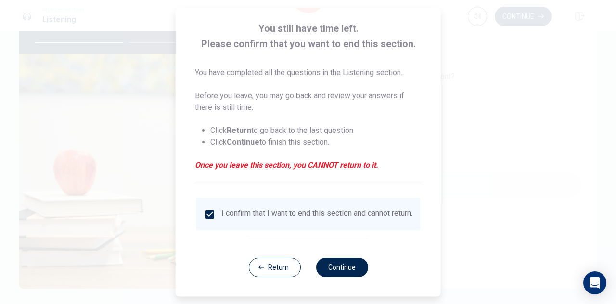
scroll to position [55, 0]
click at [344, 273] on button "Continue" at bounding box center [342, 266] width 52 height 19
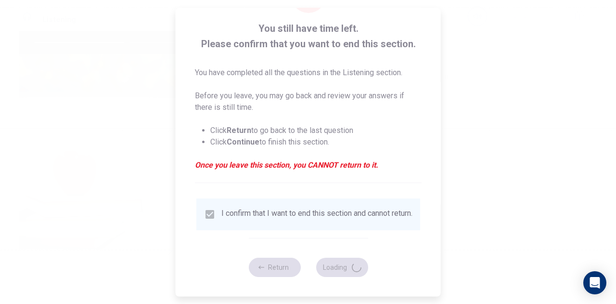
type input "54"
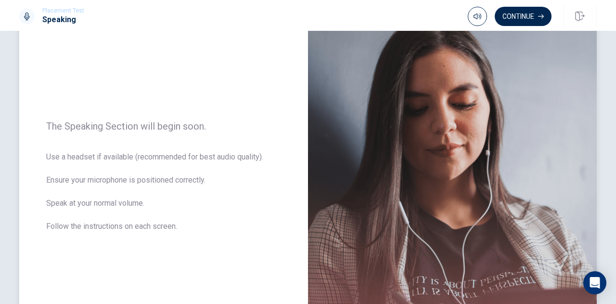
scroll to position [0, 0]
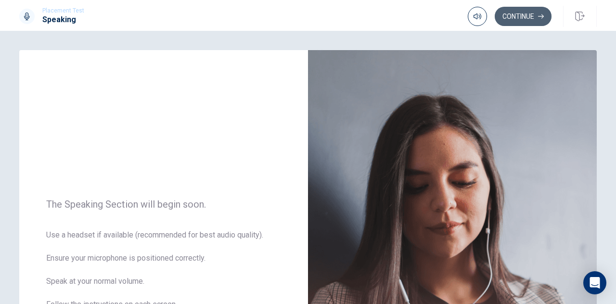
click at [533, 15] on button "Continue" at bounding box center [523, 16] width 57 height 19
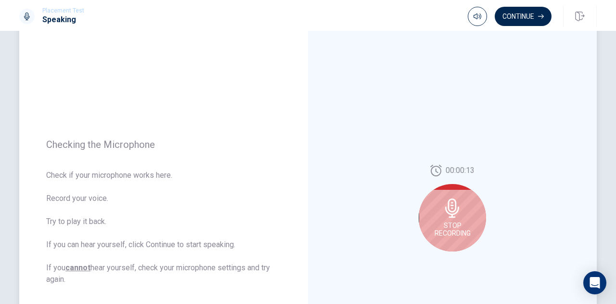
scroll to position [96, 0]
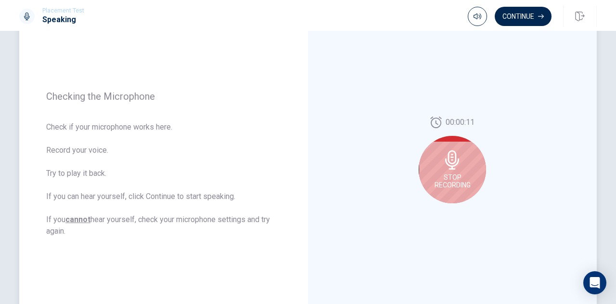
click at [461, 171] on div "Stop Recording" at bounding box center [452, 169] width 67 height 67
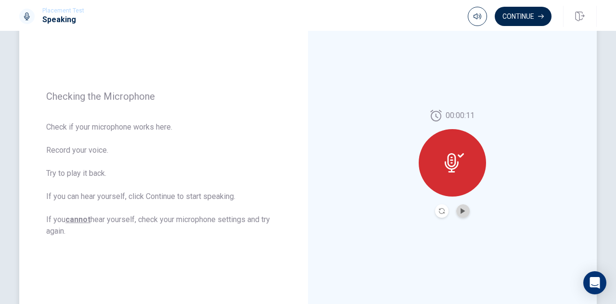
click at [458, 207] on button "Play Audio" at bounding box center [462, 210] width 13 height 13
click at [460, 170] on icon at bounding box center [454, 162] width 19 height 19
click at [460, 209] on icon "Pause Audio" at bounding box center [462, 211] width 5 height 6
click at [460, 209] on icon "Play Audio" at bounding box center [462, 211] width 4 height 6
click at [452, 169] on icon at bounding box center [454, 162] width 19 height 19
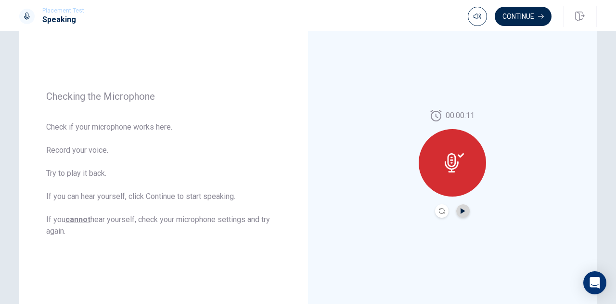
click at [460, 210] on icon "Play Audio" at bounding box center [462, 211] width 4 height 6
click at [459, 168] on icon at bounding box center [454, 162] width 19 height 19
click at [460, 211] on icon "Play Audio" at bounding box center [462, 211] width 4 height 6
click at [453, 174] on div at bounding box center [452, 162] width 67 height 67
click at [455, 161] on icon at bounding box center [454, 162] width 19 height 19
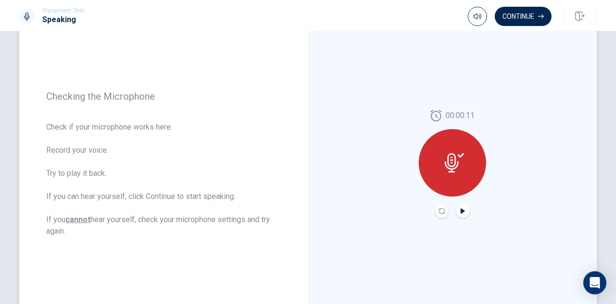
click at [455, 115] on span "00:00:11" at bounding box center [460, 116] width 29 height 12
click at [445, 171] on icon at bounding box center [454, 162] width 19 height 19
click at [460, 211] on icon "Play Audio" at bounding box center [463, 211] width 6 height 6
click at [460, 213] on icon "Pause Audio" at bounding box center [462, 211] width 5 height 6
click at [461, 210] on icon "Play Audio" at bounding box center [462, 211] width 4 height 6
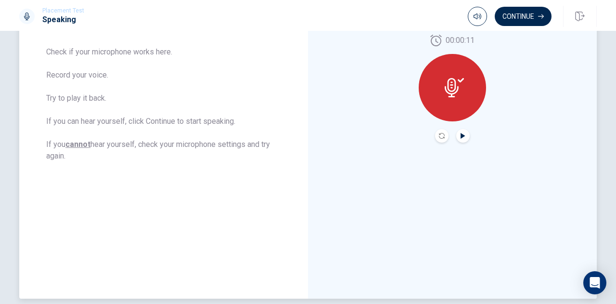
scroll to position [72, 0]
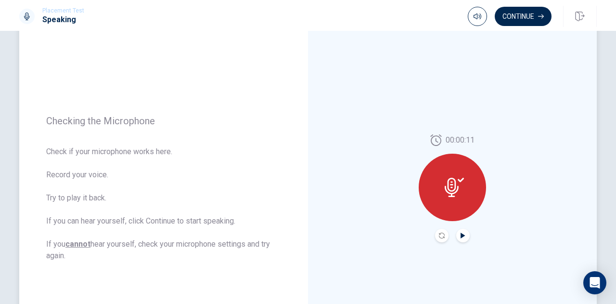
click at [454, 141] on span "00:00:11" at bounding box center [460, 140] width 29 height 12
click at [461, 176] on div at bounding box center [452, 186] width 67 height 67
click at [513, 14] on button "Continue" at bounding box center [523, 16] width 57 height 19
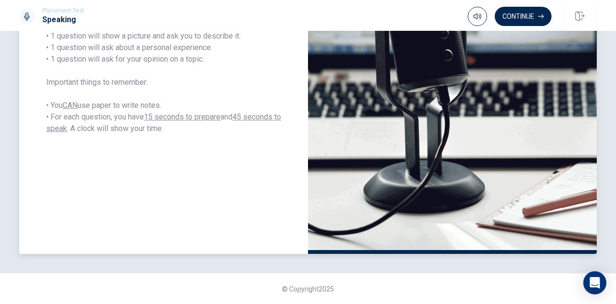
scroll to position [24, 0]
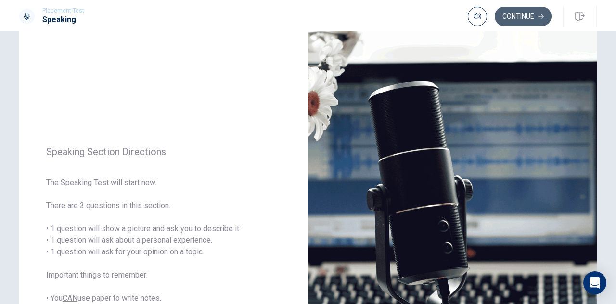
click at [512, 20] on button "Continue" at bounding box center [523, 16] width 57 height 19
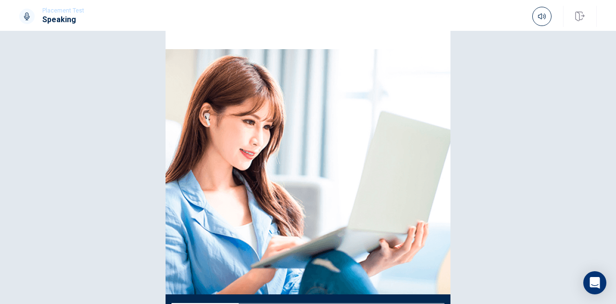
scroll to position [70, 0]
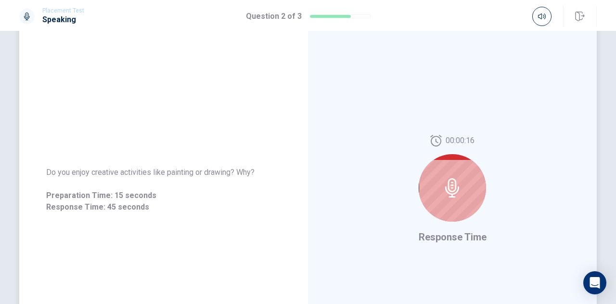
click at [459, 176] on div at bounding box center [452, 187] width 67 height 67
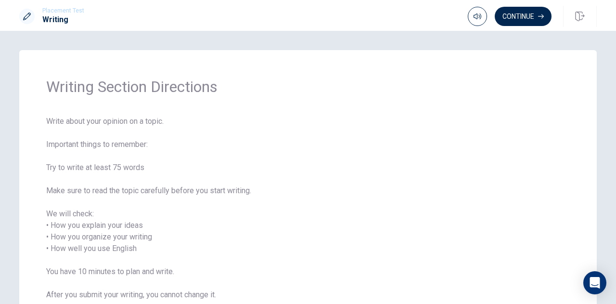
scroll to position [48, 0]
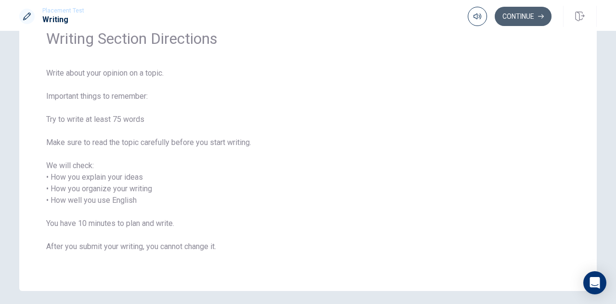
click at [518, 20] on button "Continue" at bounding box center [523, 16] width 57 height 19
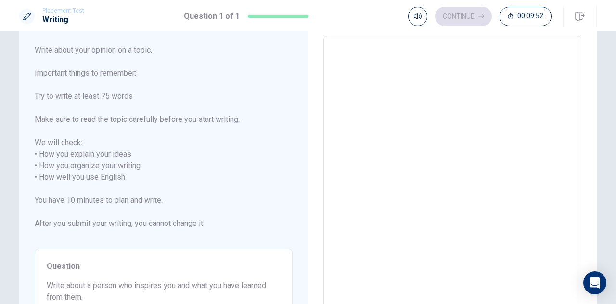
click at [373, 49] on textarea at bounding box center [452, 177] width 244 height 267
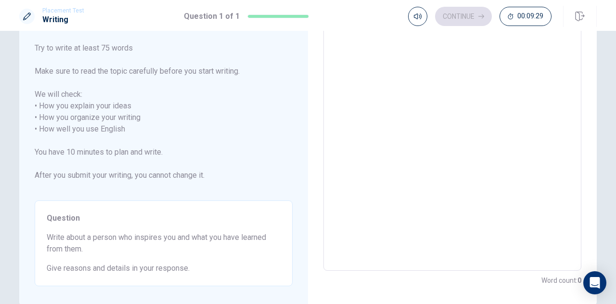
scroll to position [0, 0]
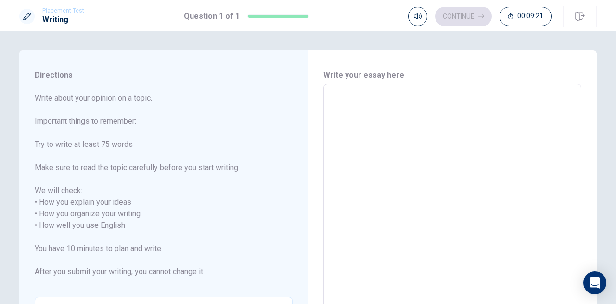
type textarea "I"
type textarea "x"
type textarea "I"
type textarea "x"
type textarea "I w"
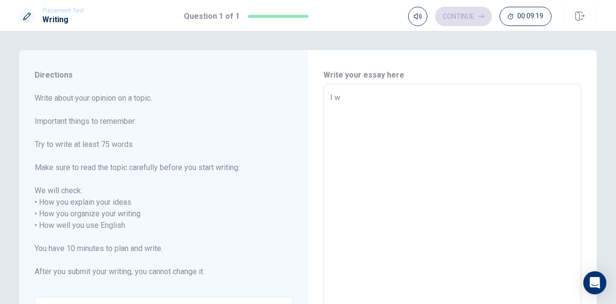
type textarea "x"
type textarea "I wo"
type textarea "x"
type textarea "I won"
type textarea "x"
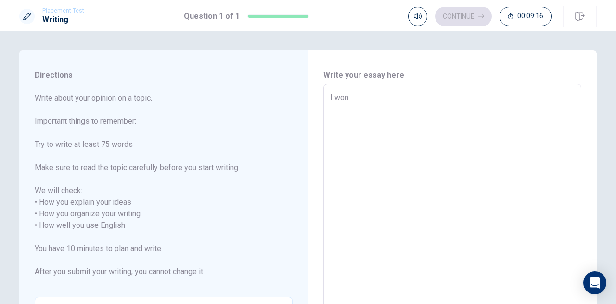
type textarea "I wont"
type textarea "x"
type textarea "I wont"
type textarea "x"
type textarea "I wont w"
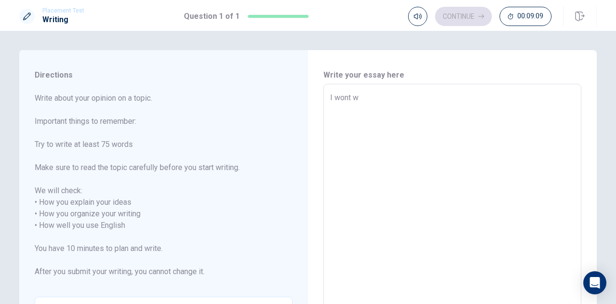
type textarea "x"
type textarea "I wont wr"
type textarea "x"
type textarea "I wont wri"
type textarea "x"
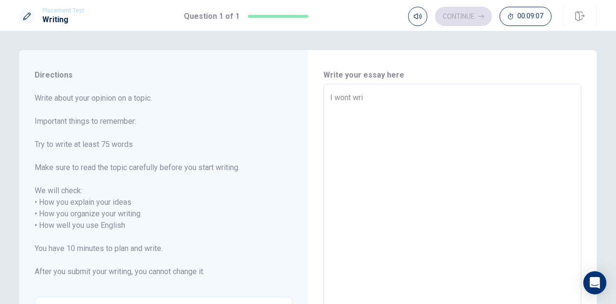
type textarea "I wont writ"
type textarea "x"
type textarea "I wont write"
type textarea "x"
type textarea "I wont write"
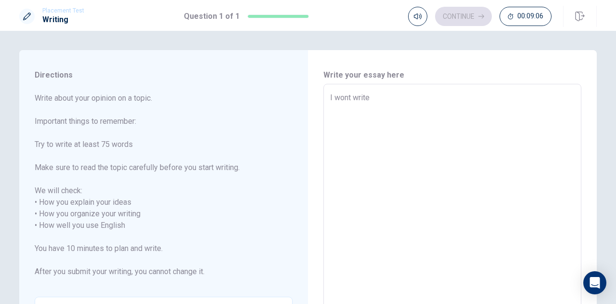
type textarea "x"
type textarea "I wont write a"
type textarea "x"
type textarea "I wont write ab"
type textarea "x"
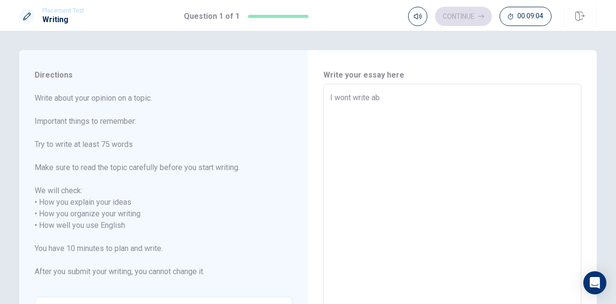
type textarea "I wont write abo"
type textarea "x"
type textarea "I wont write abot"
type textarea "x"
type textarea "I wont write abot"
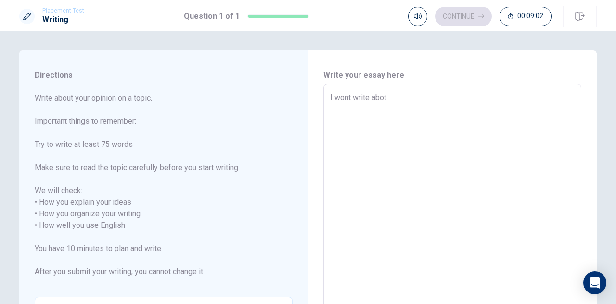
type textarea "x"
type textarea "I wont write abot m"
type textarea "x"
type textarea "I wont write abot my"
type textarea "x"
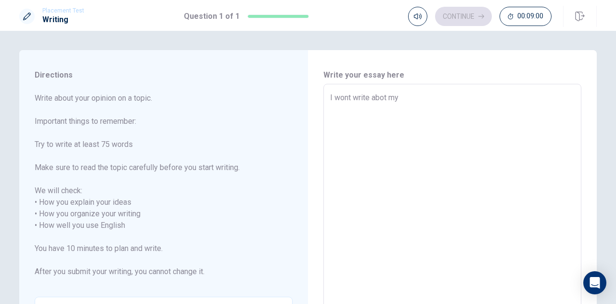
type textarea "I wont write abot my"
type textarea "x"
type textarea "I wont write abot my b"
type textarea "x"
type textarea "I wont write abot my be"
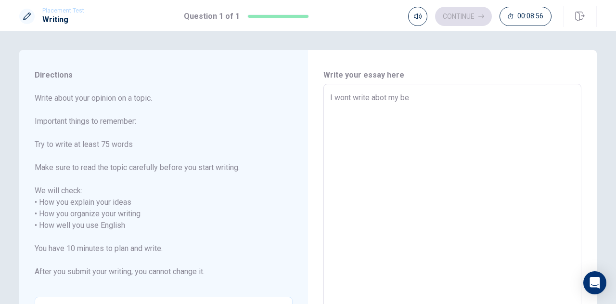
type textarea "x"
type textarea "I wont write abot my bes"
type textarea "x"
type textarea "I wont write abot my best"
type textarea "x"
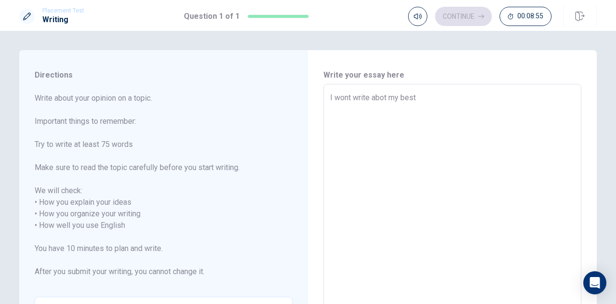
type textarea "I wont write abot my best"
type textarea "x"
type textarea "I wont write abot my best f"
type textarea "x"
type textarea "I wont write abot my best fr"
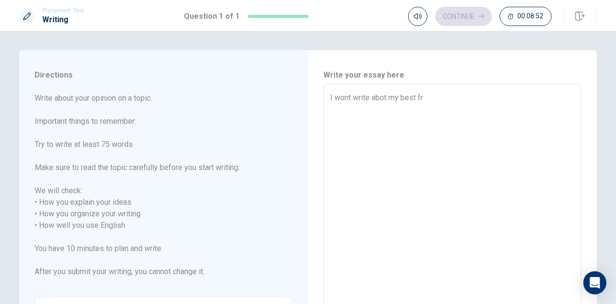
type textarea "x"
type textarea "I wont write abot my best fri"
type textarea "x"
type textarea "I wont write abot my best frie"
type textarea "x"
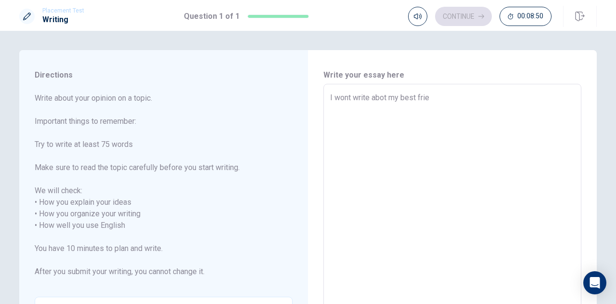
type textarea "I wont write abot my best frien"
type textarea "x"
type textarea "I wont write abot my best friend"
type textarea "x"
type textarea "I wont write abot my best friend,"
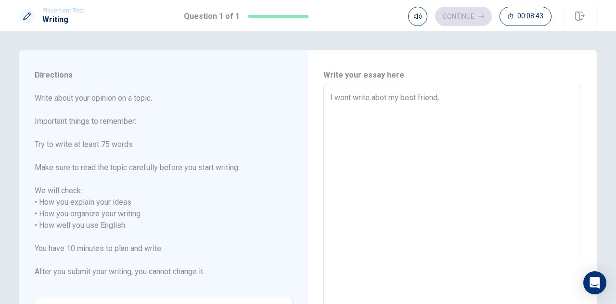
type textarea "x"
type textarea "I wont write abot my best friend,"
type textarea "x"
type textarea "I wont write abot my best friend, s"
type textarea "x"
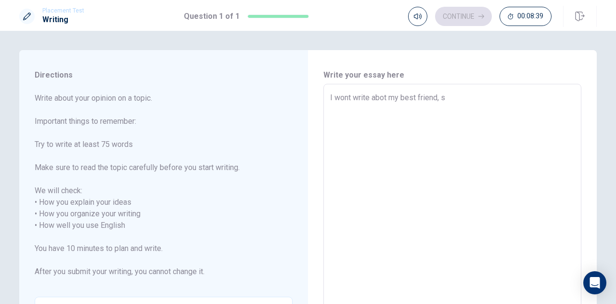
type textarea "I wont write abot my best friend, sh"
type textarea "x"
type textarea "I wont write abot my best friend, she"
type textarea "x"
type textarea "I wont write abot my best friend, she"
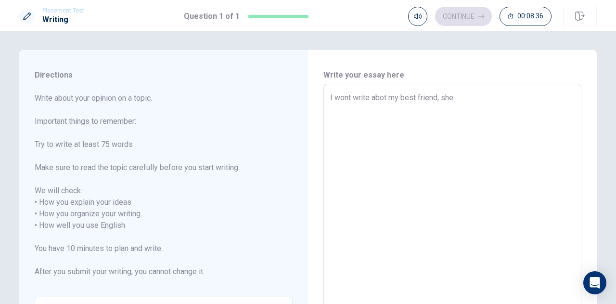
type textarea "x"
type textarea "I wont write abot my best friend, she i"
type textarea "x"
type textarea "I wont write abot my best friend, she is"
type textarea "x"
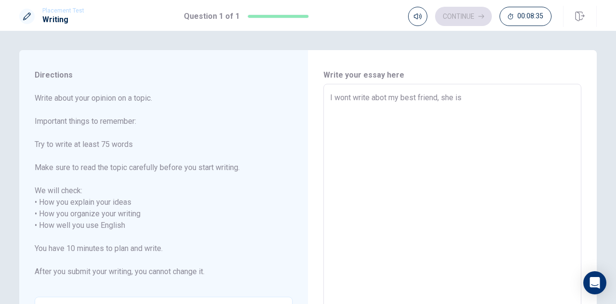
type textarea "I wont write abot my best friend, she is"
type textarea "x"
type textarea "I wont write abot my best friend, she is v"
type textarea "x"
type textarea "I wont write abot my best friend, she is ve"
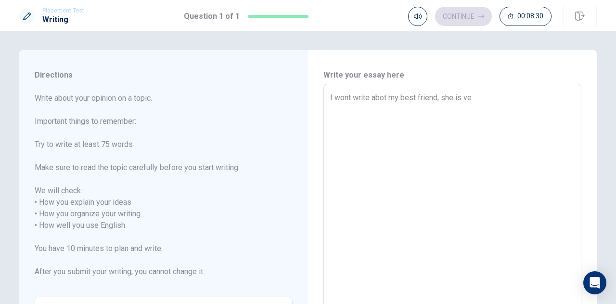
type textarea "x"
type textarea "I wont write abot my best friend, she is ver"
type textarea "x"
type textarea "I wont write abot my best friend, she is very"
type textarea "x"
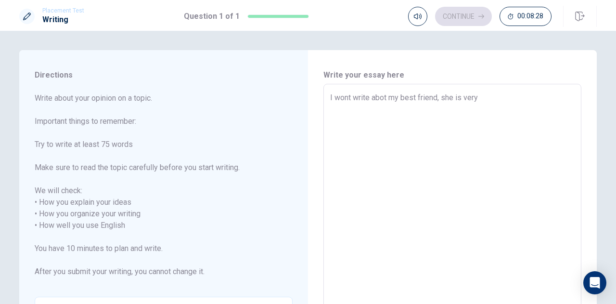
type textarea "I wont write abot my best friend, she is very"
type textarea "x"
type textarea "I wont write abot my best friend, she is very i"
type textarea "x"
type textarea "I wont write abot my best friend, she is very im"
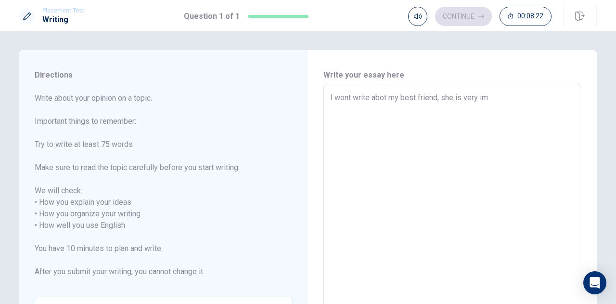
type textarea "x"
type textarea "I wont write abot my best friend, she is very imo"
type textarea "x"
type textarea "I wont write abot my best friend, she is very imor"
type textarea "x"
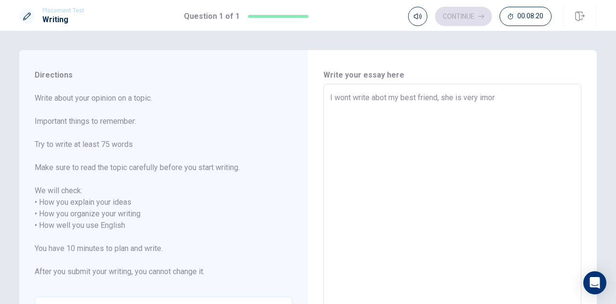
type textarea "I wont write abot my best friend, she is very imort"
type textarea "x"
type textarea "I wont write abot my best friend, she is very imorta"
type textarea "x"
type textarea "I wont write abot my best friend, she is very imortan"
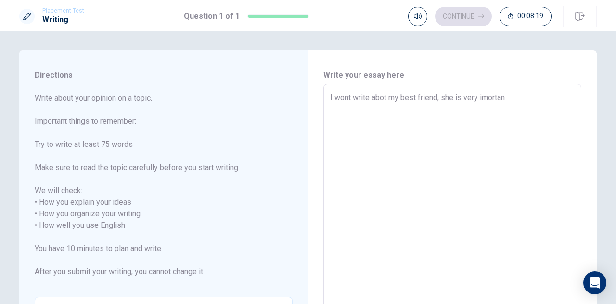
type textarea "x"
type textarea "I wont write abot my best friend, she is very imortant"
type textarea "x"
type textarea "I wont write abot my best friend, she is very imortant"
type textarea "x"
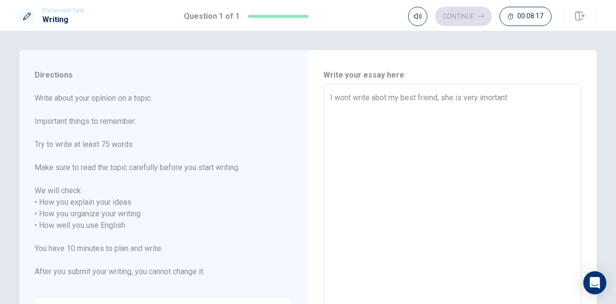
type textarea "I wont write abot my best friend, she is very imortant p"
type textarea "x"
type textarea "I wont write abot my best friend, she is very imortant pe"
type textarea "x"
type textarea "I wont write abot my best friend, she is very imortant per"
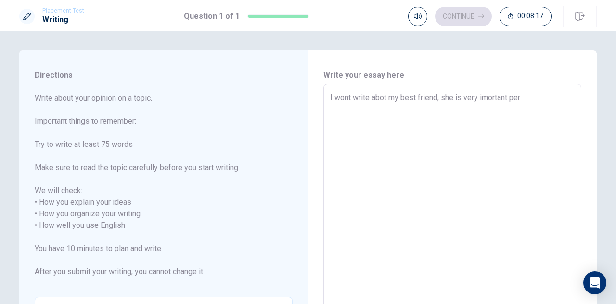
type textarea "x"
type textarea "I wont write abot my best friend, she is very imortant pers"
type textarea "x"
type textarea "I wont write abot my best friend, she is very imortant perso"
type textarea "x"
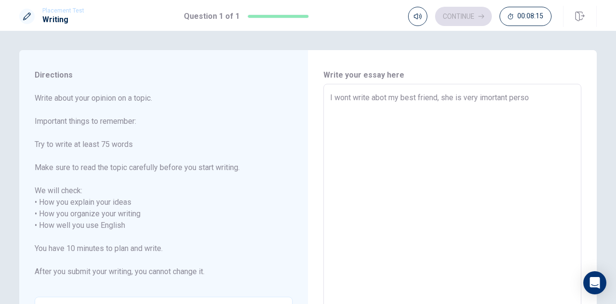
type textarea "I wont write abot my best friend, she is very imortant person"
type textarea "x"
type textarea "I wont write abot my best friend, she is very imortant person"
type textarea "x"
type textarea "I wont write abot my best friend, she is very imortant person f"
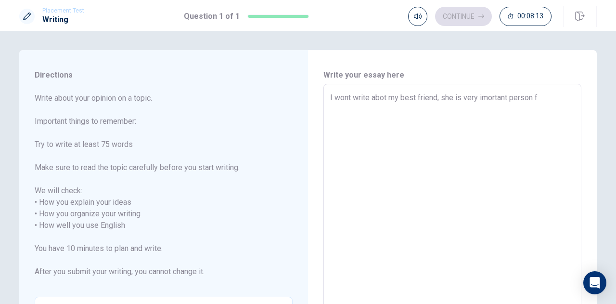
type textarea "x"
type textarea "I wont write abot my best friend, she is very imortant person fo"
type textarea "x"
type textarea "I wont write abot my best friend, she is very imortant person for"
type textarea "x"
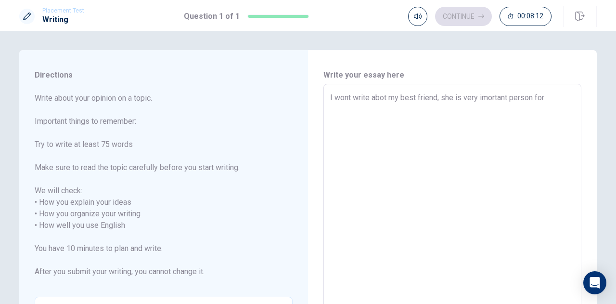
type textarea "I wont write abot my best friend, she is very imortant person for"
type textarea "x"
type textarea "I wont write abot my best friend, she is very imortant person for m"
type textarea "x"
type textarea "I wont write abot my best friend, she is very imortant person for me"
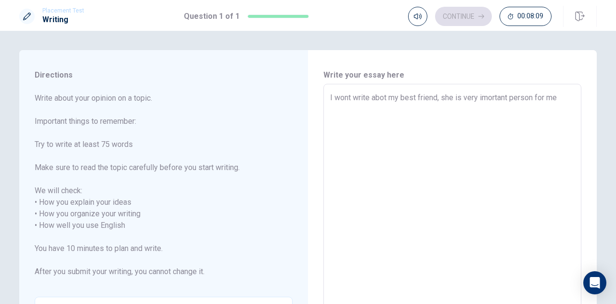
type textarea "x"
type textarea "I wont write abot my best friend, she is very imortant person for me."
type textarea "x"
type textarea "I wont write abot my best friend, she is very imortant person for me."
type textarea "x"
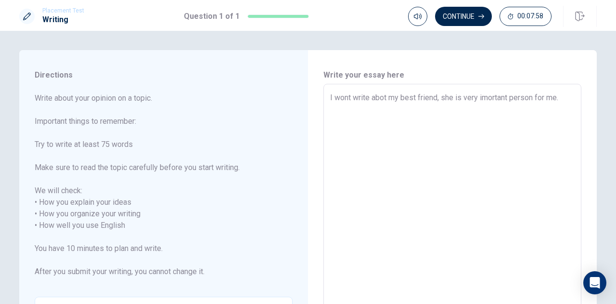
type textarea "I wont write abot my best friend, she is very imortant person for me. S"
type textarea "x"
type textarea "I wont write abot my best friend, she is very imortant person for me."
type textarea "x"
type textarea "I wont write abot my best friend, she is very imortant person for me. H"
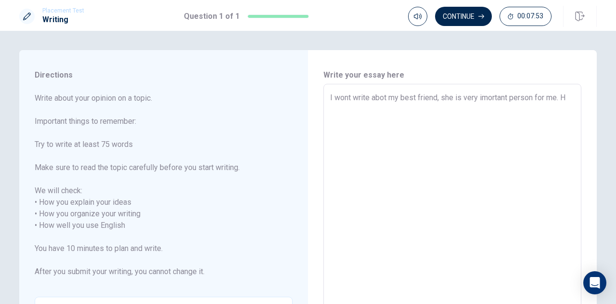
type textarea "x"
type textarea "I wont write abot my best friend, she is very imortant person for me. He"
type textarea "x"
type textarea "I wont write abot my best friend, she is very imortant person for me. Her"
type textarea "x"
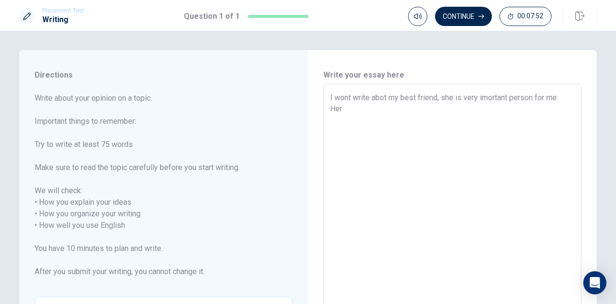
type textarea "I wont write abot my best friend, she is very imortant person for me. Her"
type textarea "x"
type textarea "I wont write abot my best friend, she is very imortant person for me. Her n"
type textarea "x"
type textarea "I wont write abot my best friend, she is very imortant person for me. Her na"
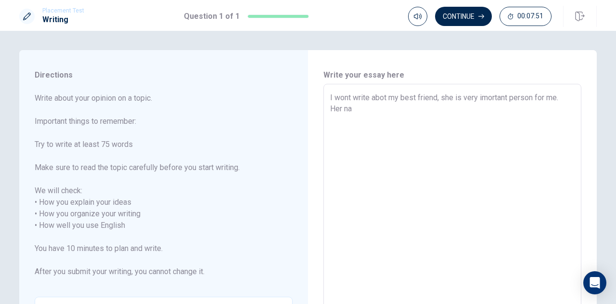
type textarea "x"
type textarea "I wont write abot my best friend, she is very imortant person for me. Her nam"
type textarea "x"
type textarea "I wont write abot my best friend, she is very imortant person for me. Her name"
type textarea "x"
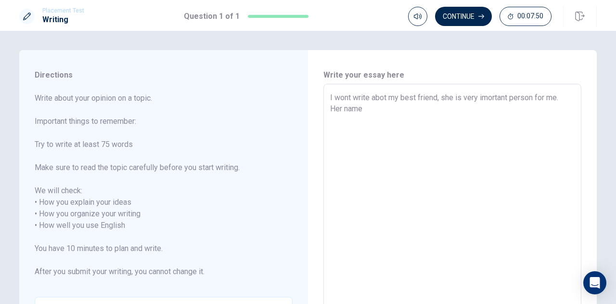
type textarea "I wont write abot my best friend, she is very imortant person for me. Her name"
type textarea "x"
type textarea "I wont write abot my best friend, she is very imortant person for me. Her name i"
type textarea "x"
type textarea "I wont write abot my best friend, she is very imortant person for me. Her name …"
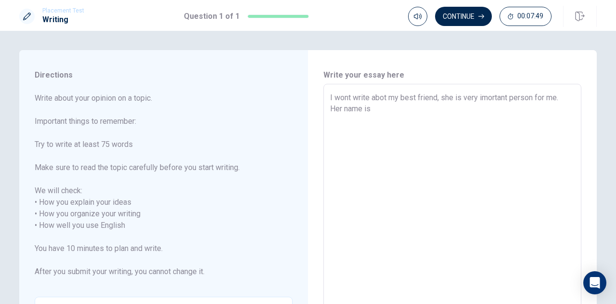
type textarea "x"
type textarea "I wont write abot my best friend, she is very imortant person for me. Her name …"
type textarea "x"
type textarea "I wont write abot my best friend, she is very imortant person for me. Her name …"
type textarea "x"
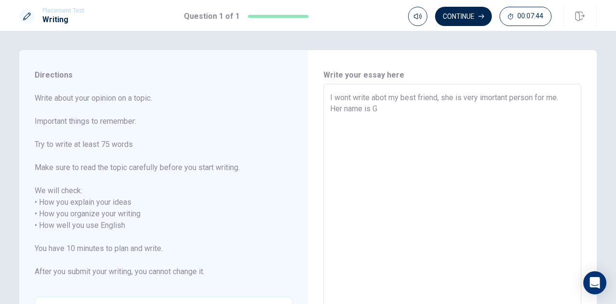
type textarea "I wont write abot my best friend, she is very imortant person for me. Her name …"
type textarea "x"
type textarea "I wont write abot my best friend, she is very imortant person for me. Her name …"
type textarea "x"
type textarea "I wont write abot my best friend, she is very imortant person for me. Her name …"
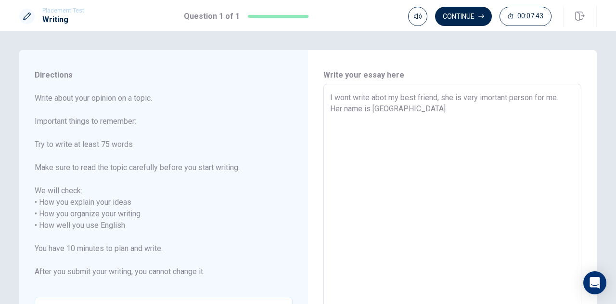
type textarea "x"
type textarea "I wont write abot my best friend, she is very imortant person for me. Her name …"
type textarea "x"
type textarea "I wont write abot my best friend, she is very imortant person for me. Her name …"
type textarea "x"
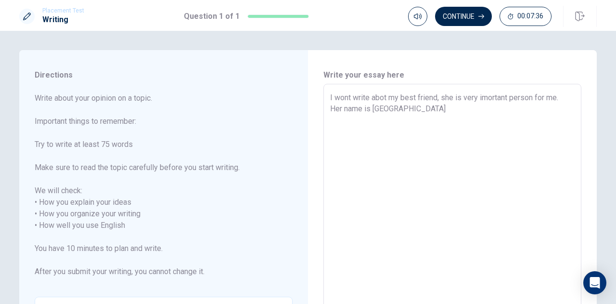
type textarea "I wont write abot my best friend, she is very imortant person for me. Her name …"
type textarea "x"
type textarea "I wont write abot my best friend, she is very imortant person for me. Her name …"
type textarea "x"
type textarea "I wont write abot my best friend, she is very imortant person for me. Her name …"
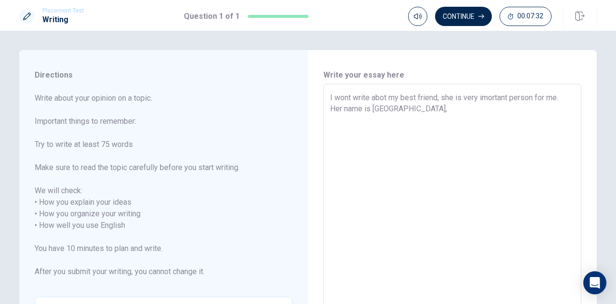
type textarea "x"
type textarea "I wont write abot my best friend, she is very imortant person for me. Her name …"
type textarea "x"
type textarea "I wont write abot my best friend, she is very imortant person for me. Her name …"
type textarea "x"
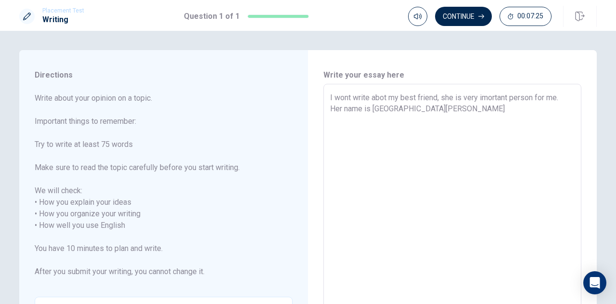
type textarea "I wont write abot my best friend, she is very imortant person for me. Her name …"
type textarea "x"
type textarea "I wont write abot my best friend, she is very imortant person for me. Her name …"
type textarea "x"
type textarea "I wont write abot my best friend, she is very imortant person for me. Her name …"
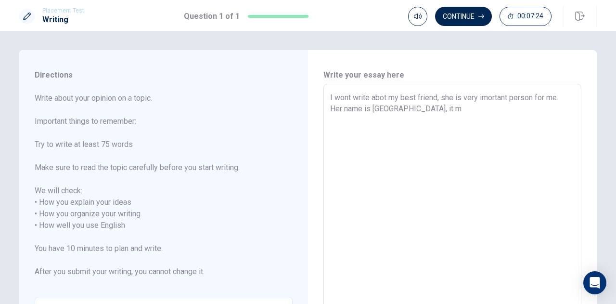
type textarea "x"
type textarea "I wont write abot my best friend, she is very imortant person for me. Her name …"
click at [430, 109] on textarea "I wont write abot my best friend, she is very imortant person for me. Her name …" at bounding box center [452, 225] width 244 height 267
click at [472, 109] on textarea "I wont write abot my best friend, she is very imortant person for me. Her name …" at bounding box center [452, 225] width 244 height 267
click at [439, 117] on textarea "I wont write abot my best friend, she is very imortant person for me. Her name …" at bounding box center [452, 225] width 244 height 267
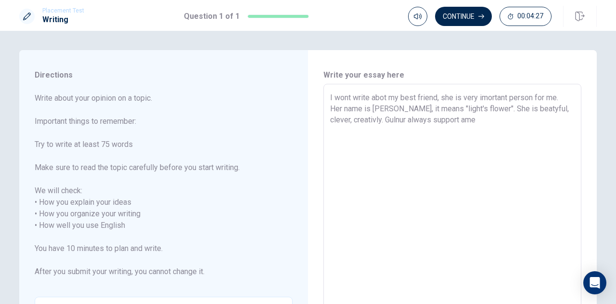
click at [434, 119] on textarea "I wont write abot my best friend, she is very imortant person for me. Her name …" at bounding box center [452, 225] width 244 height 267
click at [435, 120] on textarea "I wont write abot my best friend, she is very imortant person for me. Her name …" at bounding box center [452, 225] width 244 height 267
click at [486, 119] on textarea "I wont write abot my best friend, she is very imortant person for me. Her name …" at bounding box center [452, 225] width 244 height 267
click at [522, 131] on textarea "I wont write abot my best friend, she is very imortant person for me. Her name …" at bounding box center [452, 225] width 244 height 267
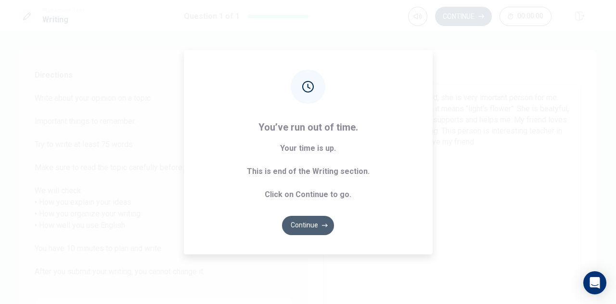
click at [319, 229] on button "Continue" at bounding box center [308, 225] width 52 height 19
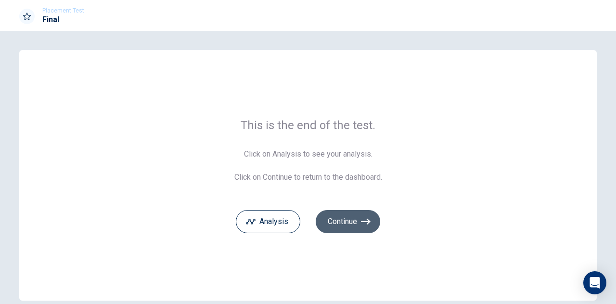
click at [337, 221] on button "Continue" at bounding box center [348, 221] width 64 height 23
